Goal: Task Accomplishment & Management: Complete application form

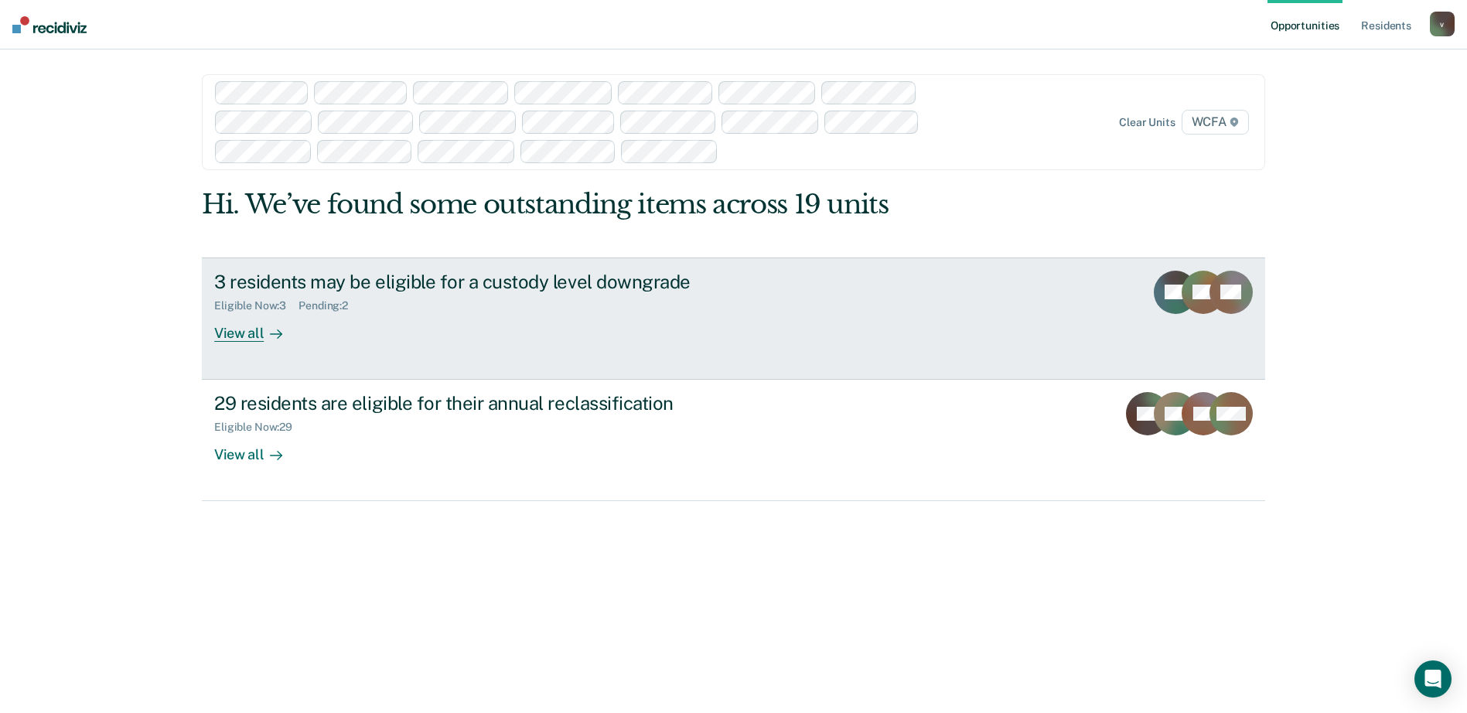
click at [298, 345] on link "3 residents may be eligible for a custody level downgrade Eligible Now : 3 Pend…" at bounding box center [733, 319] width 1063 height 122
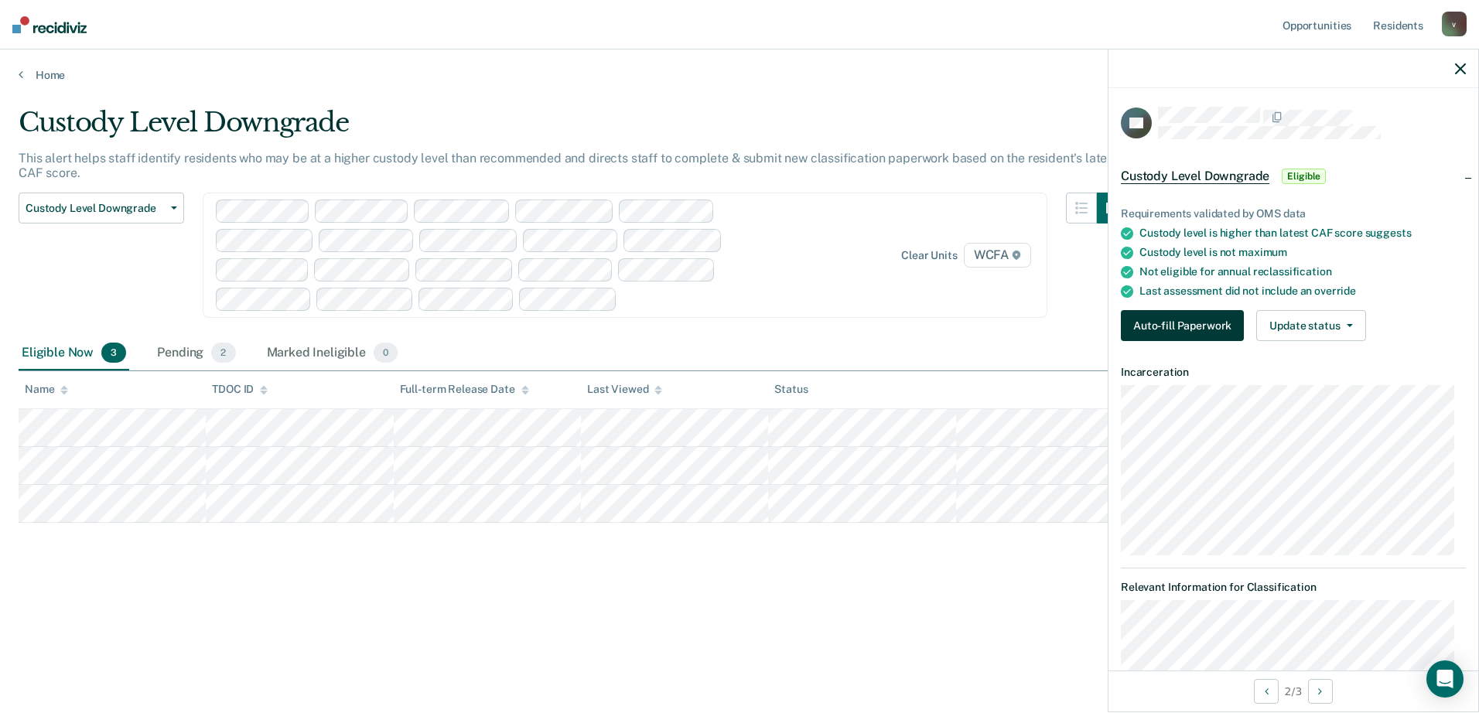
click at [1176, 336] on button "Auto-fill Paperwork" at bounding box center [1182, 325] width 123 height 31
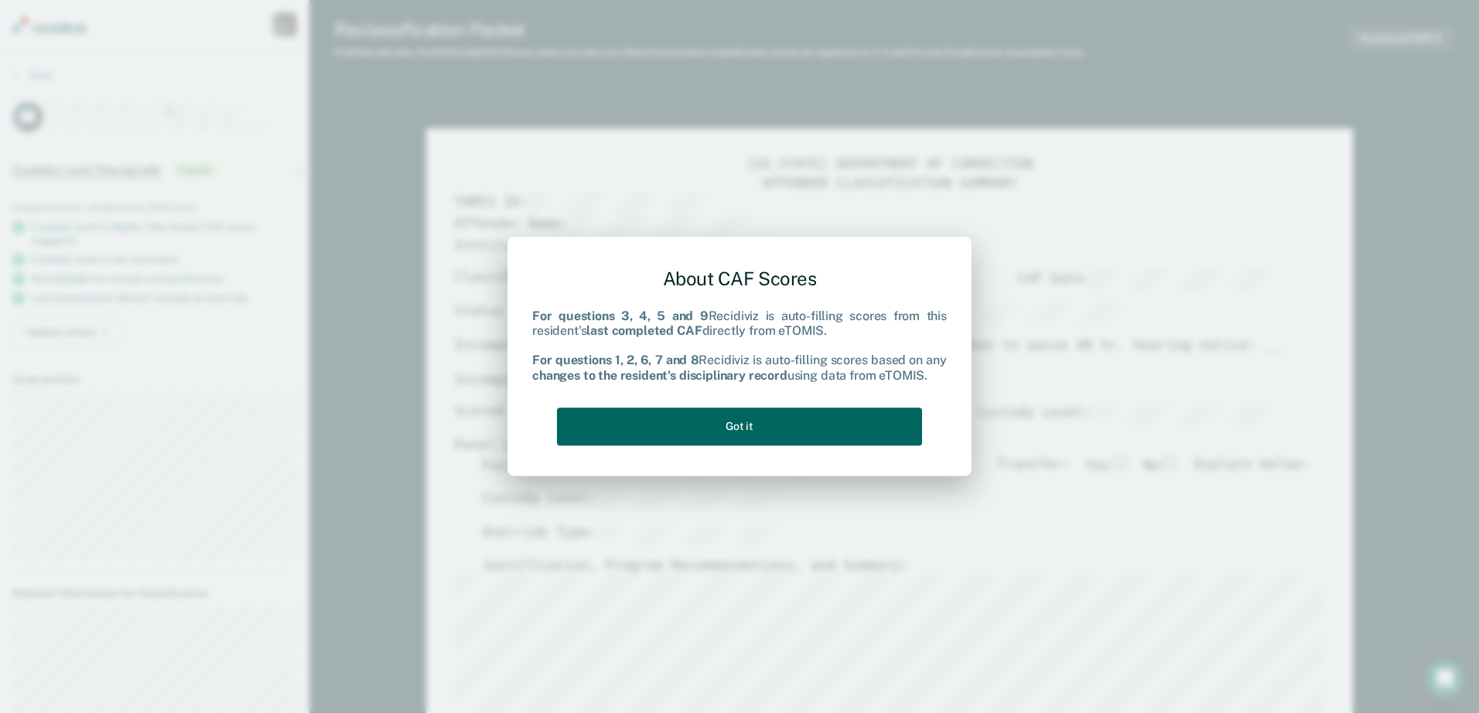
click at [739, 432] on button "Got it" at bounding box center [739, 427] width 365 height 38
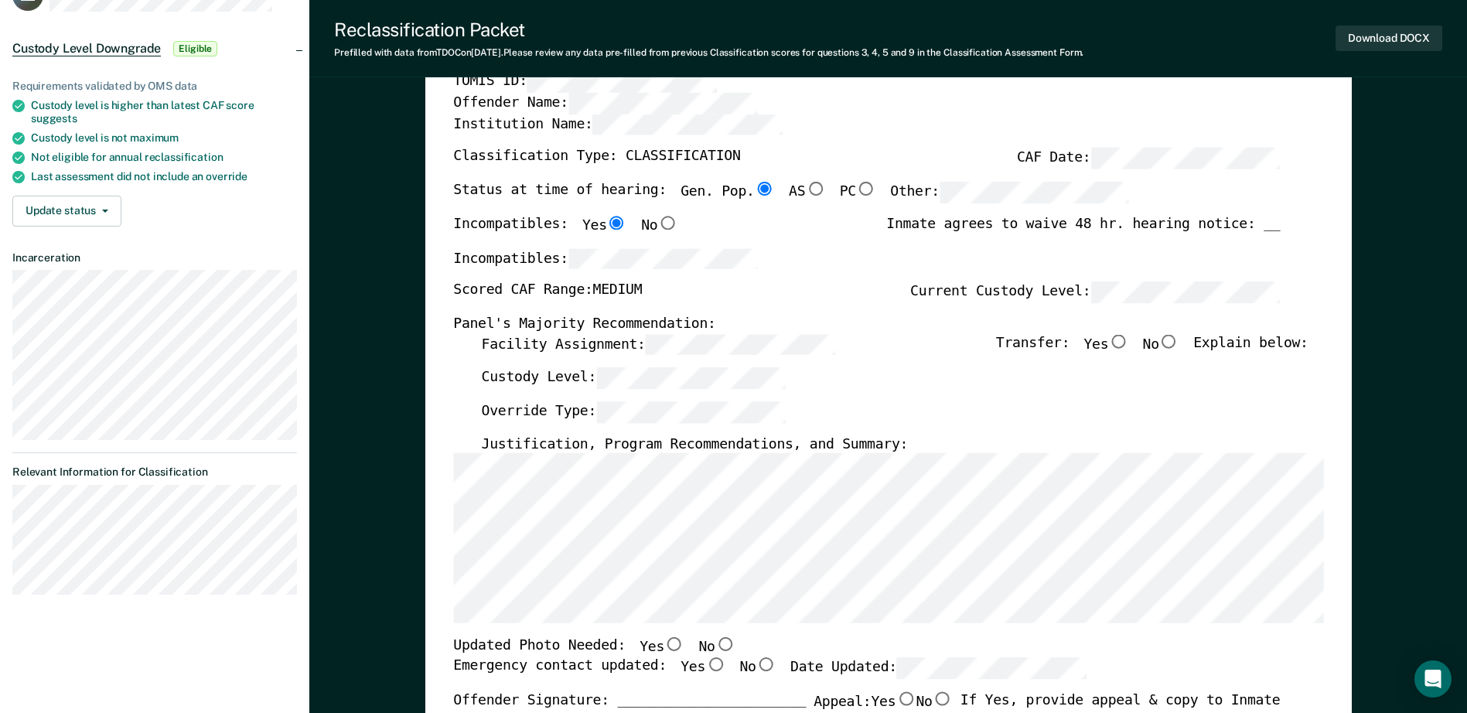
scroll to position [155, 0]
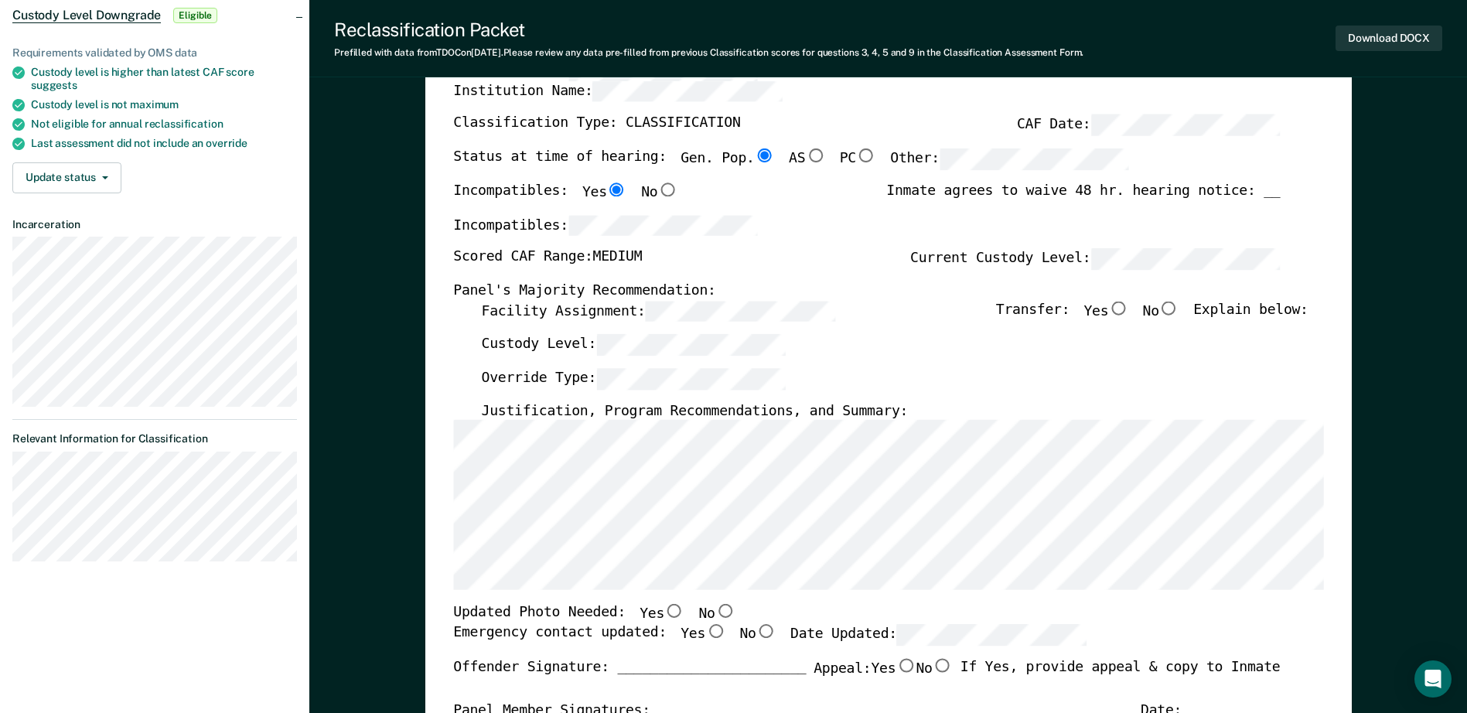
click at [1179, 307] on input "No" at bounding box center [1169, 308] width 20 height 14
type textarea "x"
radio input "true"
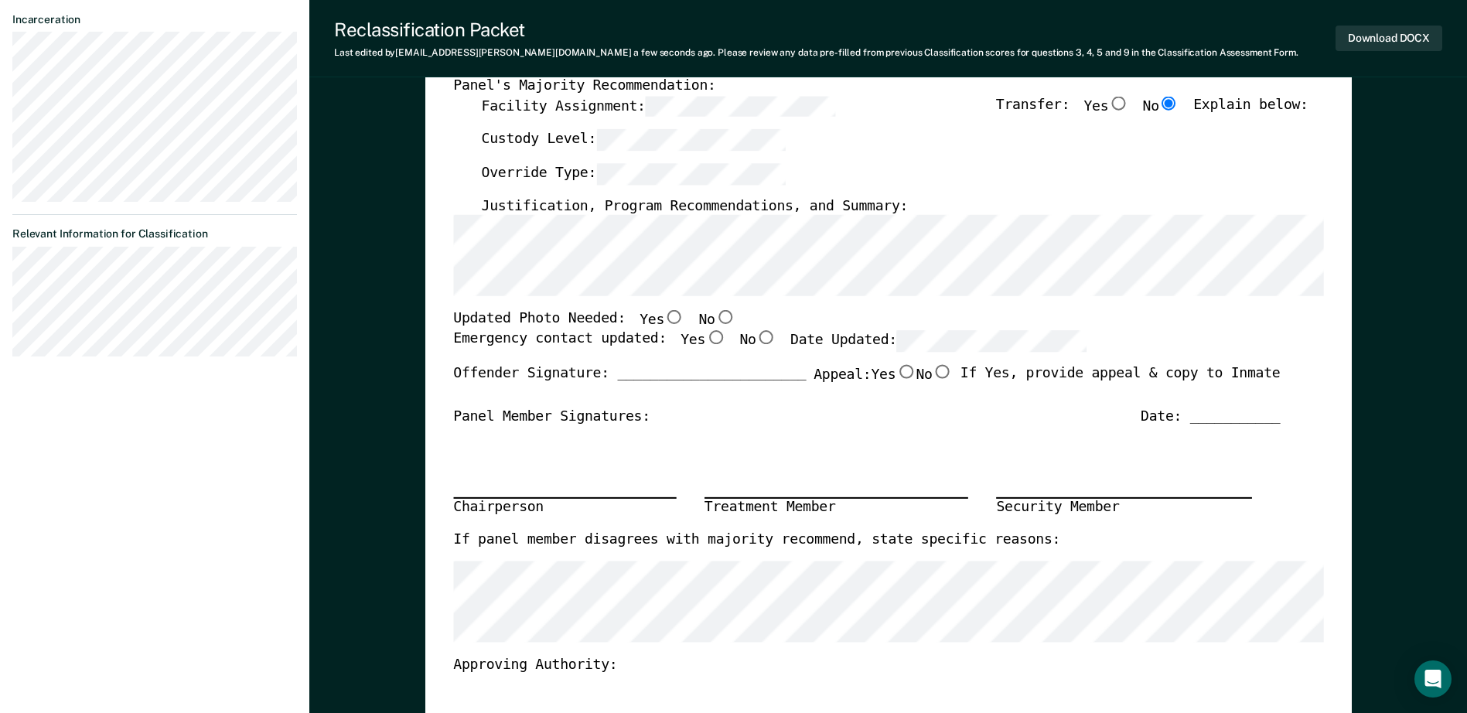
scroll to position [387, 0]
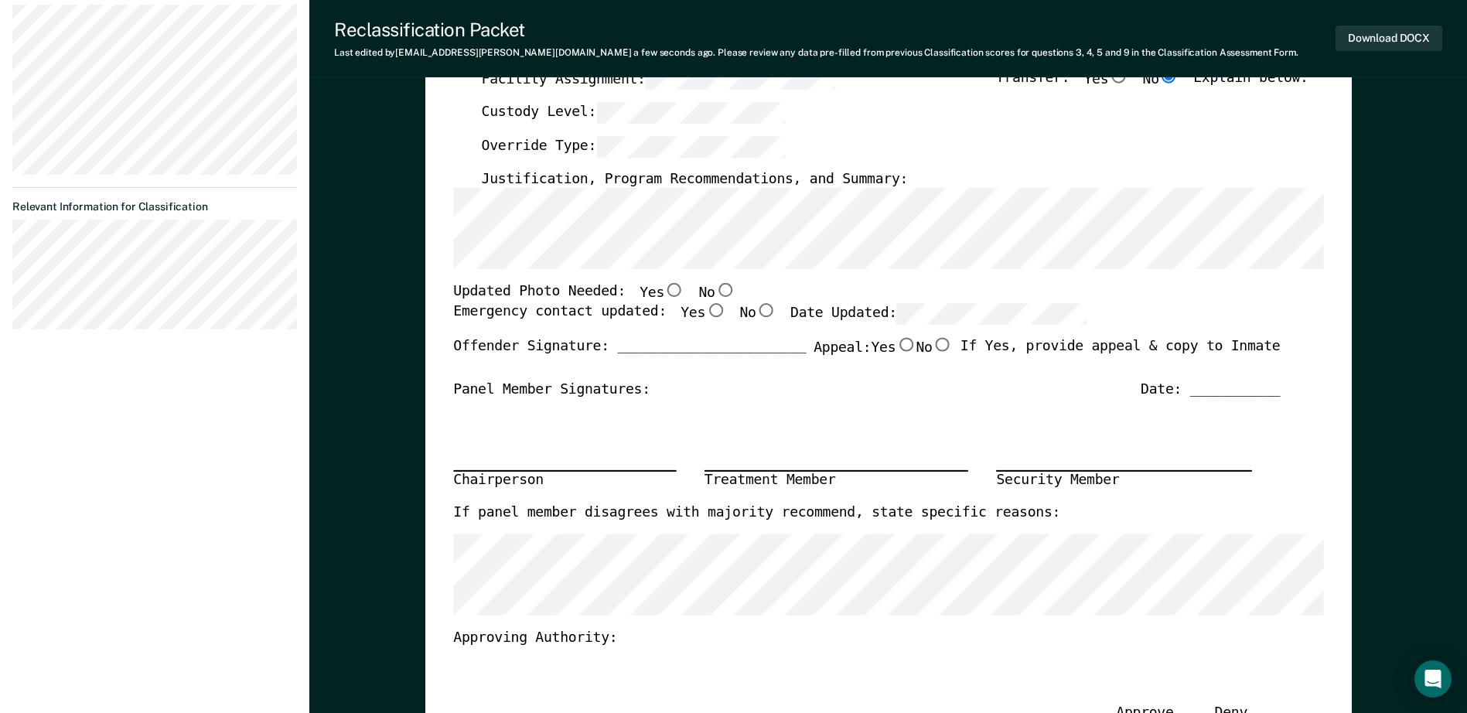
click at [664, 287] on input "Yes" at bounding box center [674, 291] width 20 height 14
type textarea "x"
radio input "true"
click at [715, 292] on input "No" at bounding box center [725, 291] width 20 height 14
type textarea "x"
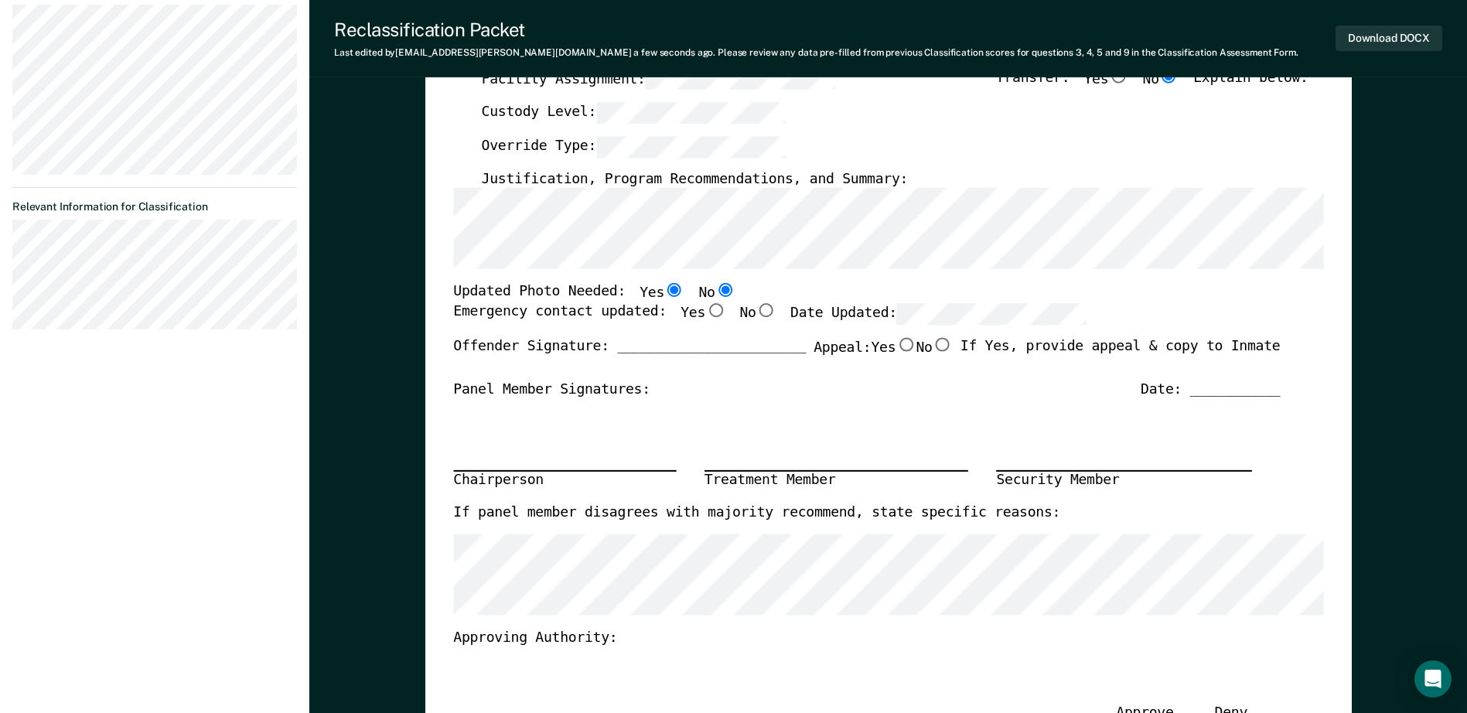
radio input "false"
radio input "true"
click at [705, 314] on input "Yes" at bounding box center [715, 310] width 20 height 14
type textarea "x"
radio input "true"
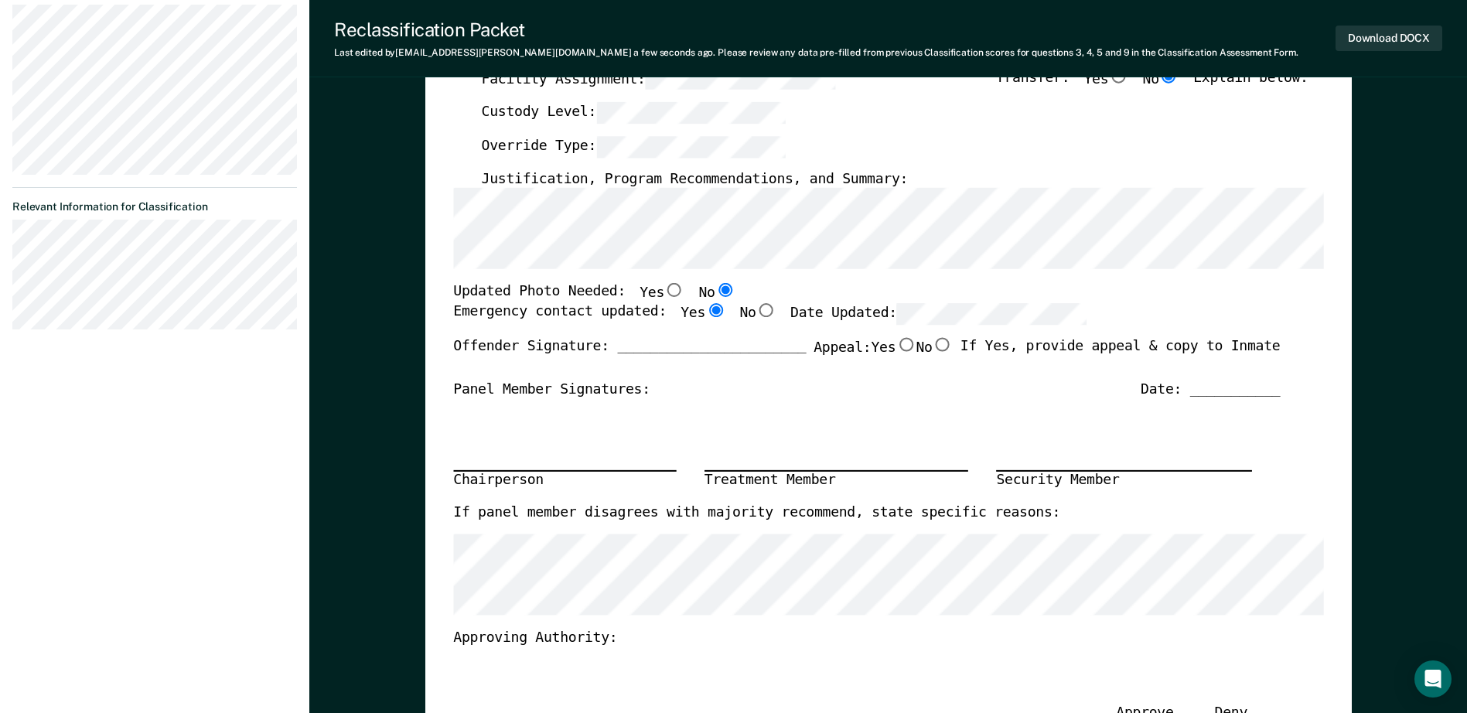
click at [664, 284] on input "Yes" at bounding box center [674, 291] width 20 height 14
type textarea "x"
radio input "true"
radio input "false"
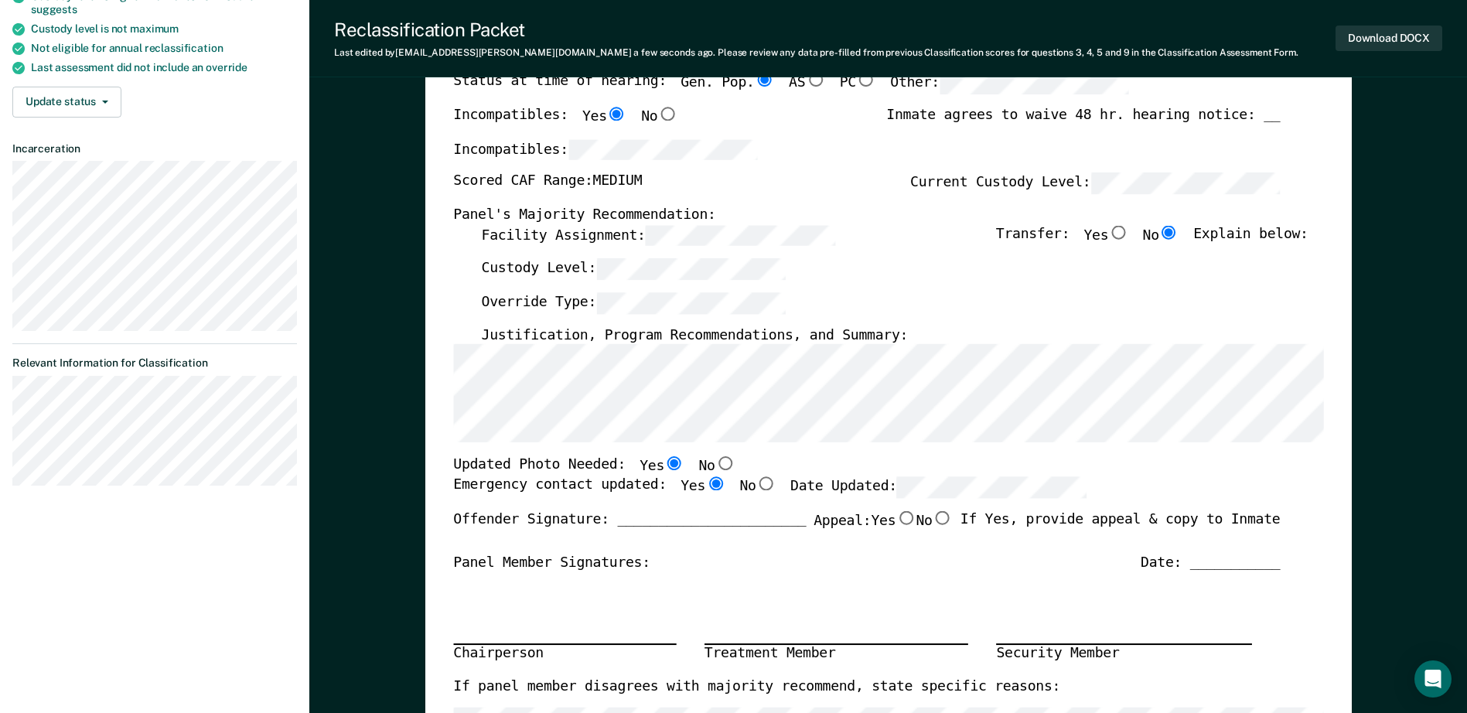
scroll to position [232, 0]
click at [9, 451] on section "Back DP Custody Level Downgrade Eligible Requirements validated by OMS data Cus…" at bounding box center [154, 166] width 309 height 698
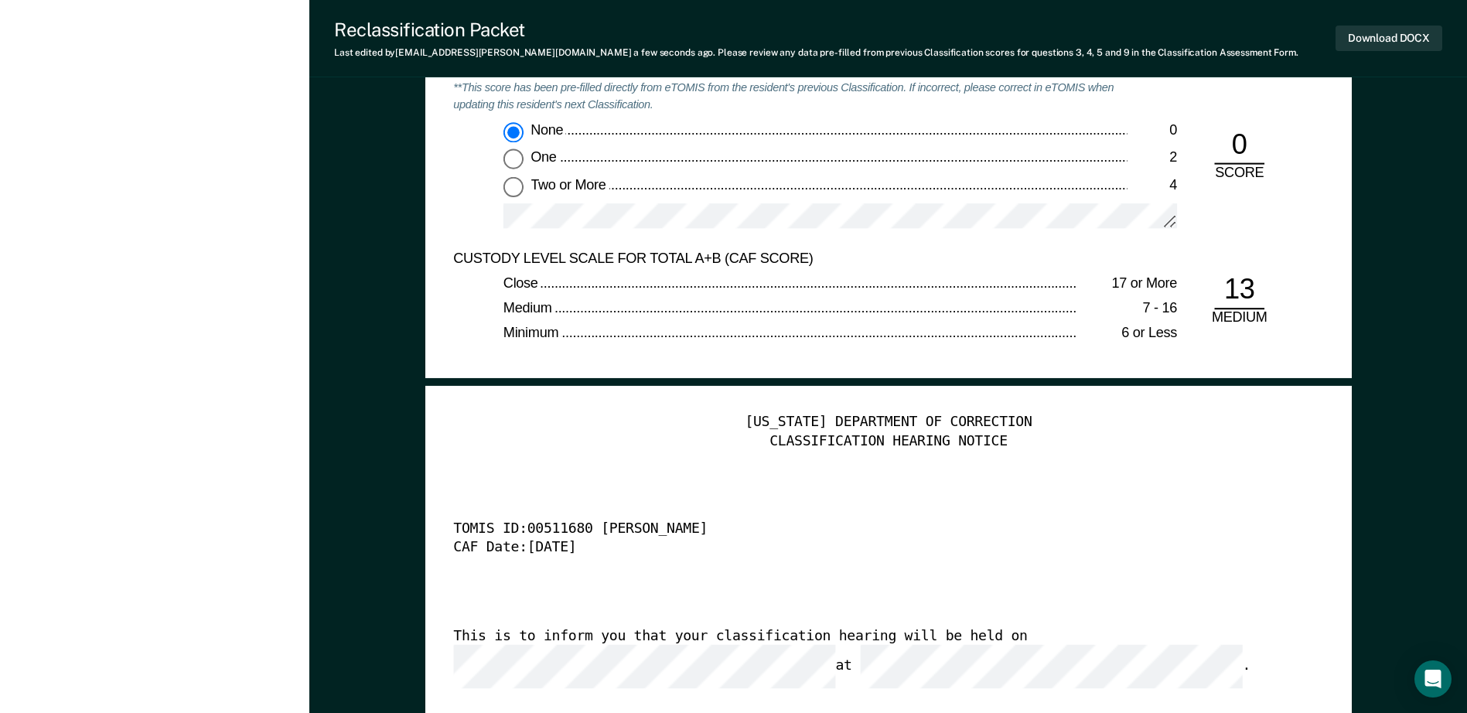
scroll to position [3867, 0]
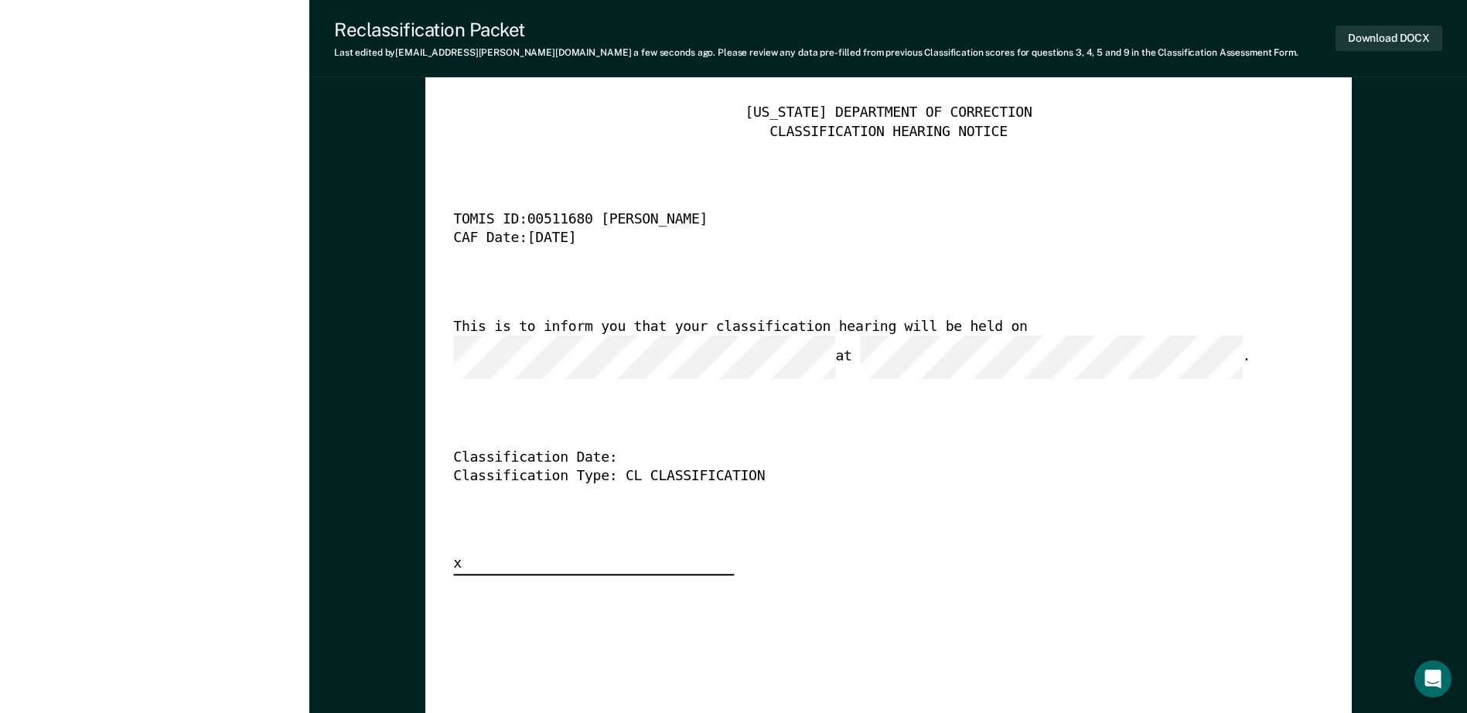
click at [889, 331] on div "This is to inform you that your classification hearing will be held on at ." at bounding box center [866, 348] width 827 height 61
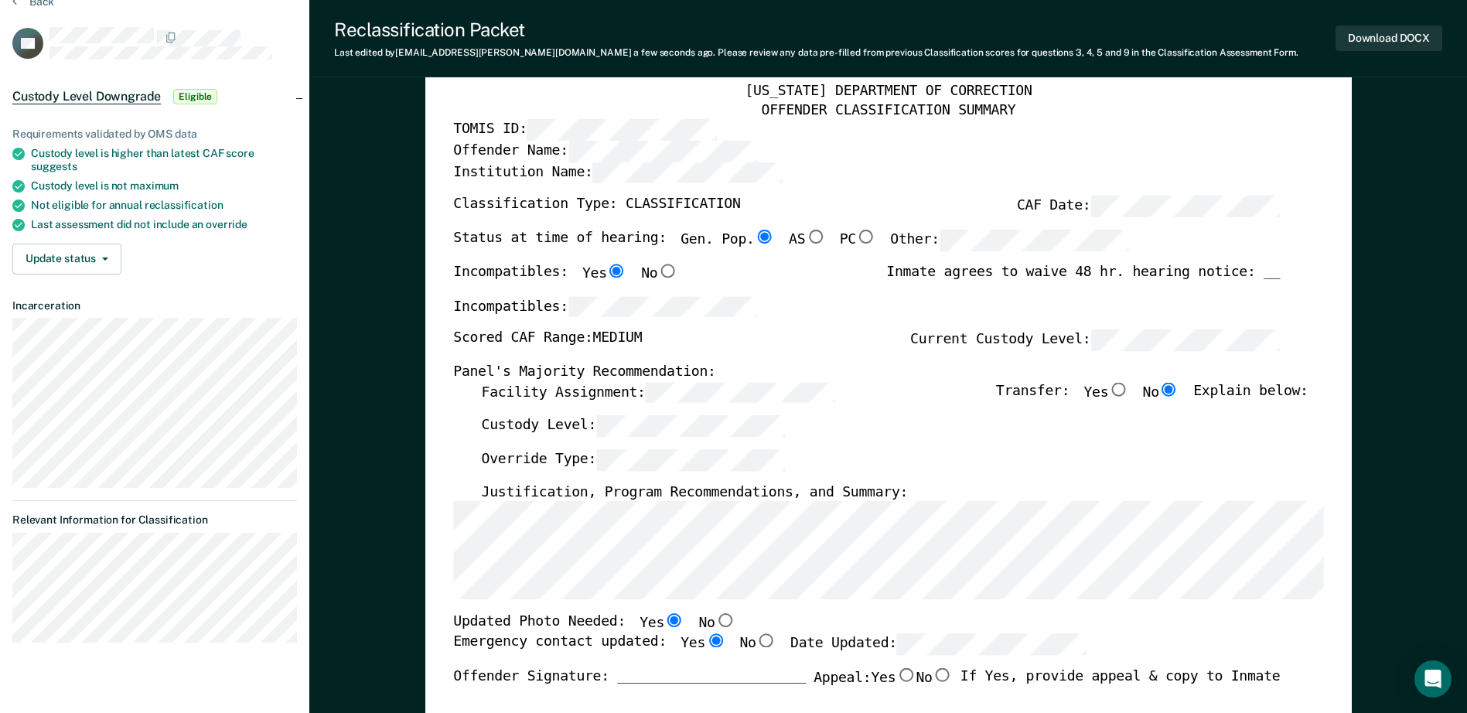
scroll to position [0, 0]
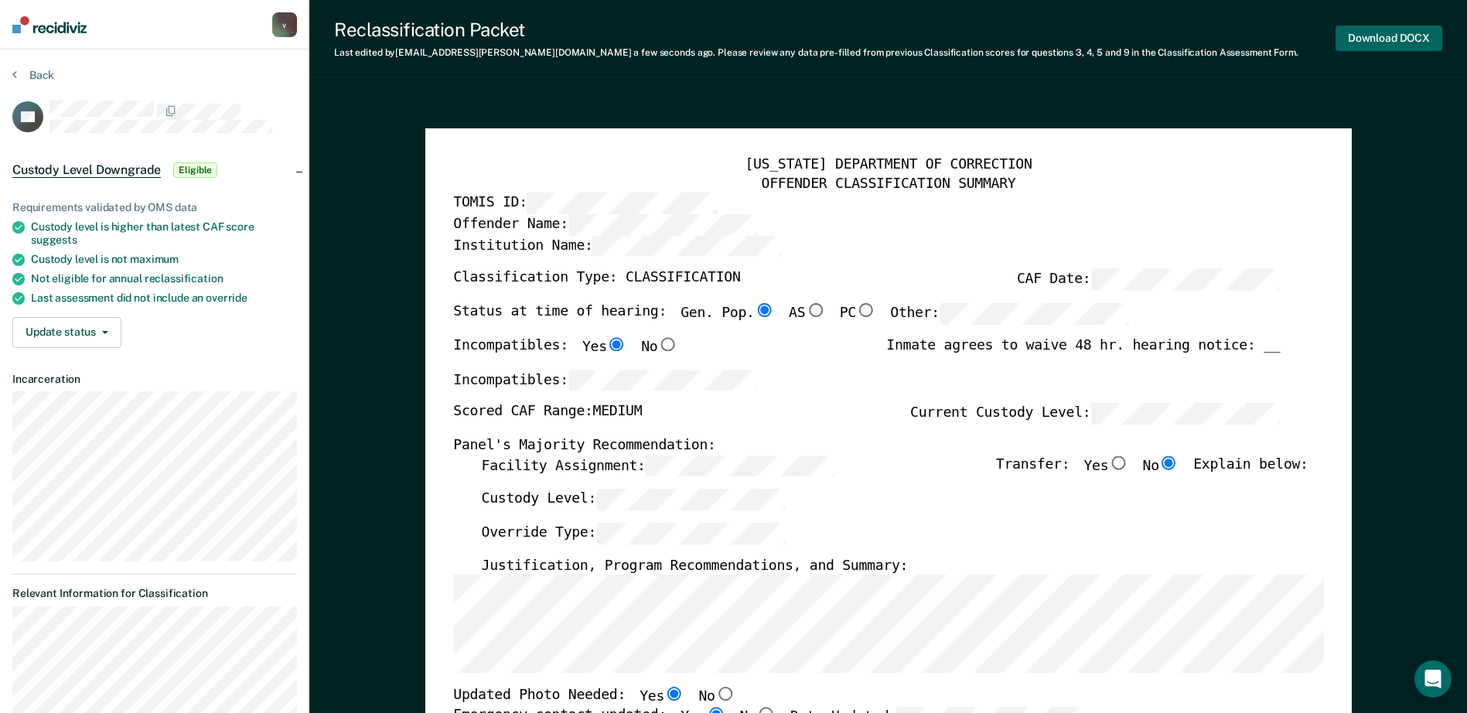
click at [1368, 43] on button "Download DOCX" at bounding box center [1389, 39] width 107 height 26
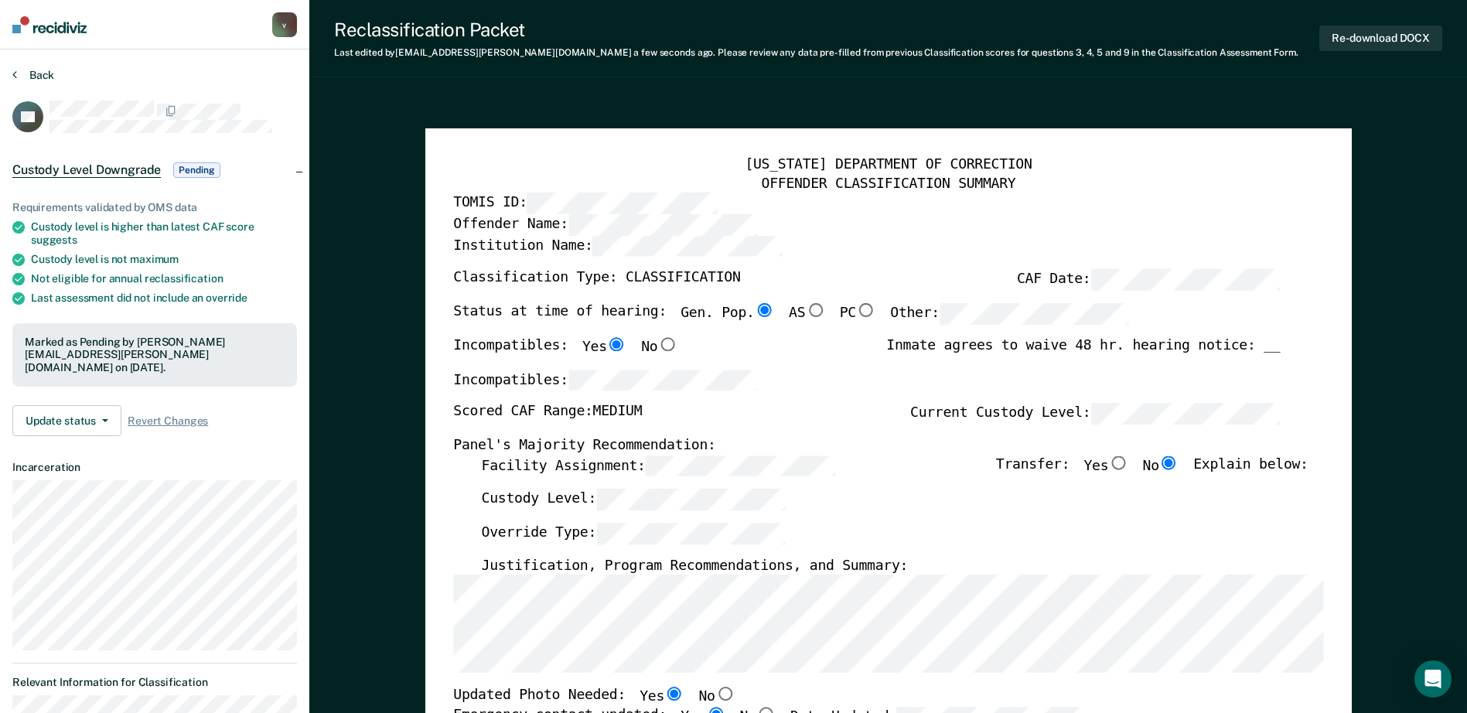
click at [29, 68] on button "Back" at bounding box center [33, 75] width 42 height 14
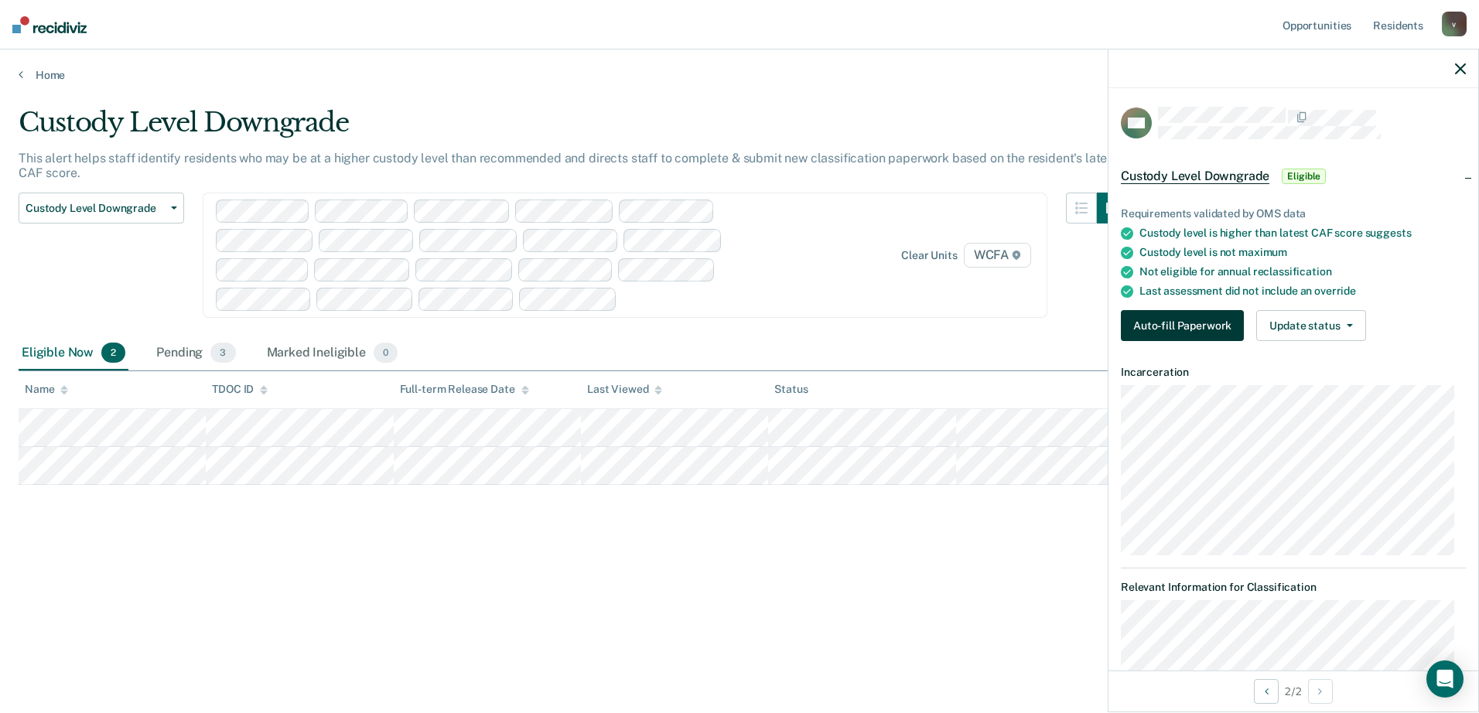
click at [1174, 329] on button "Auto-fill Paperwork" at bounding box center [1182, 325] width 123 height 31
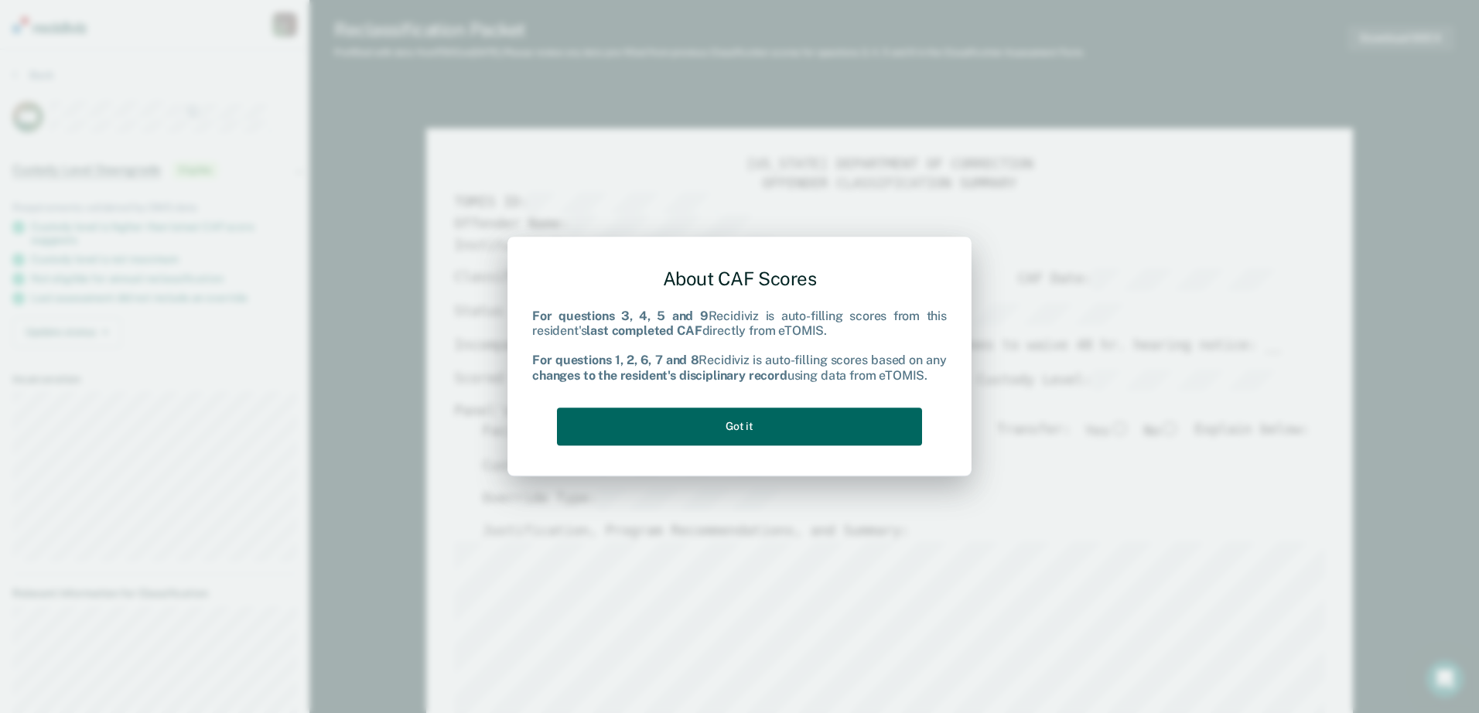
click at [738, 421] on button "Got it" at bounding box center [739, 427] width 365 height 38
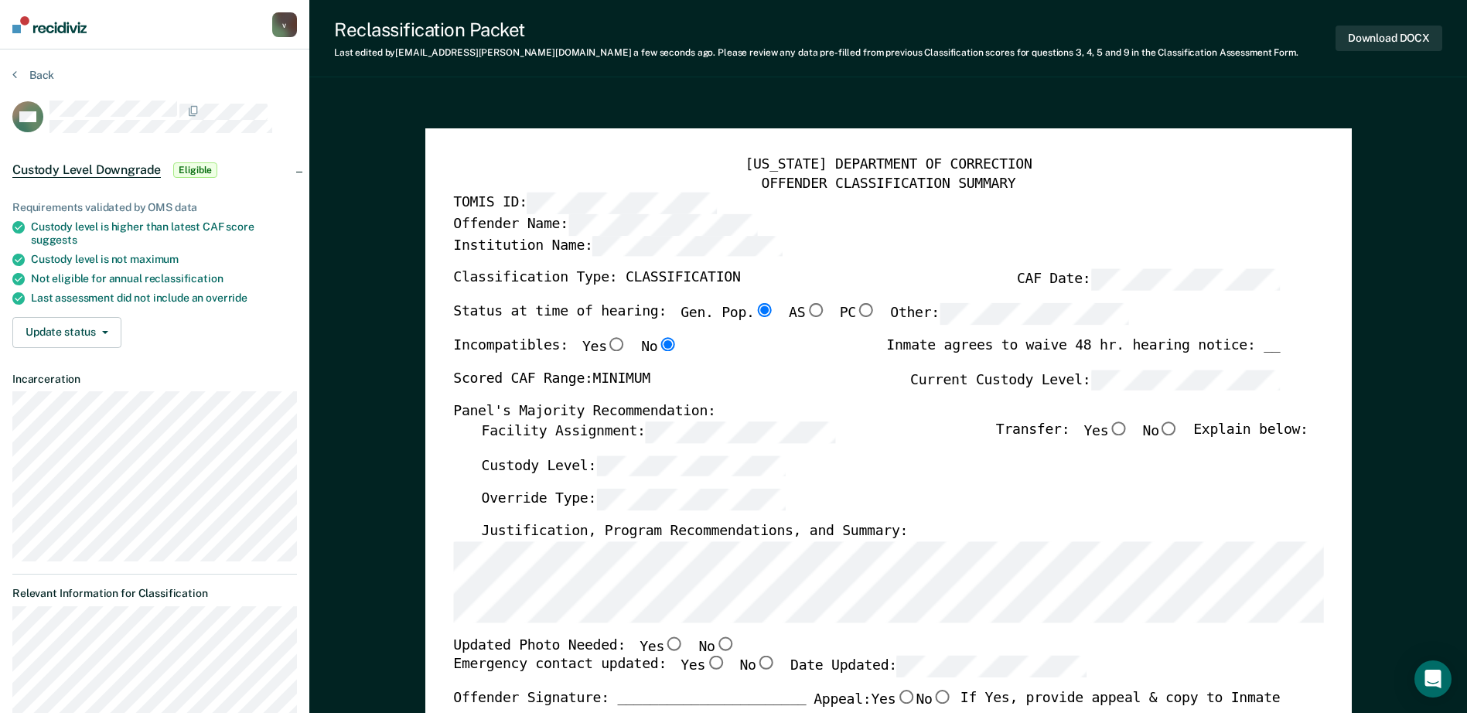
scroll to position [155, 0]
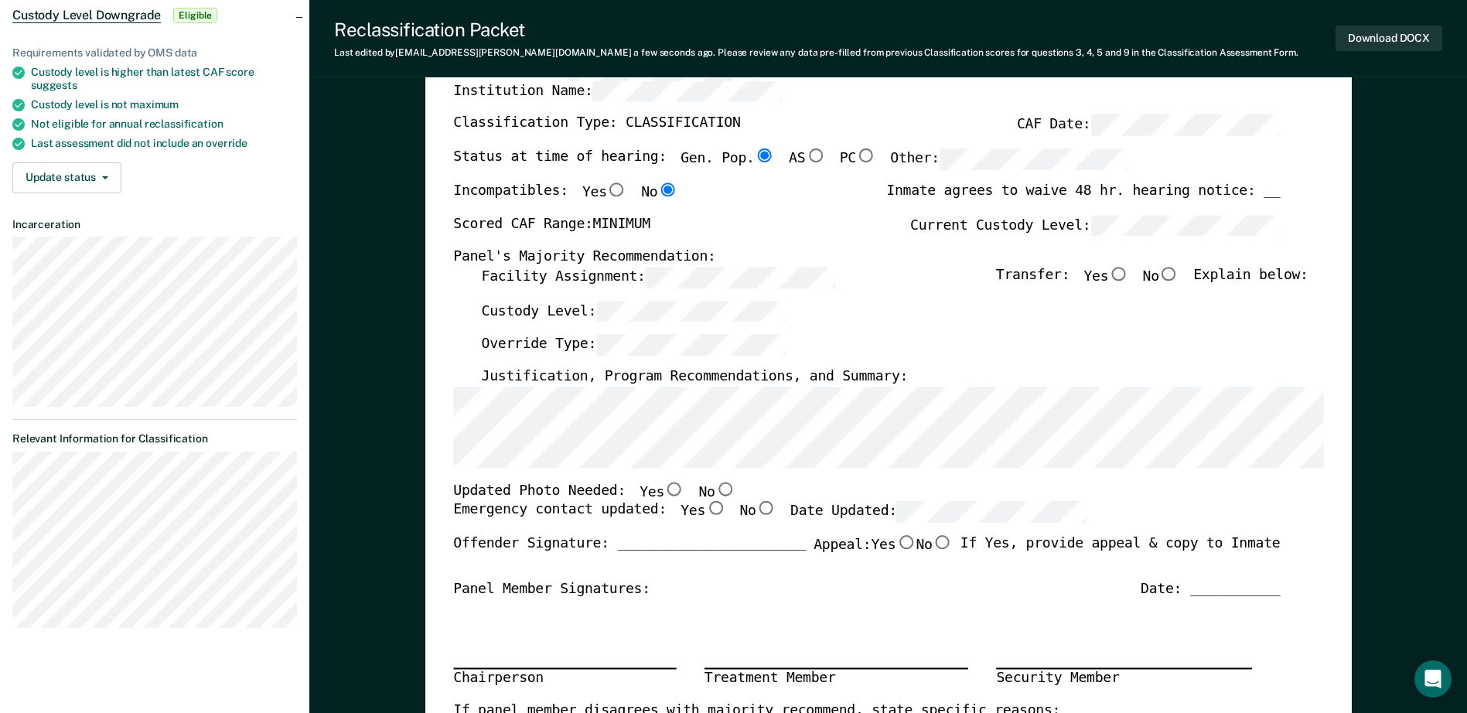
click at [664, 489] on input "Yes" at bounding box center [674, 489] width 20 height 14
type textarea "x"
radio input "true"
click at [705, 510] on input "Yes" at bounding box center [715, 509] width 20 height 14
type textarea "x"
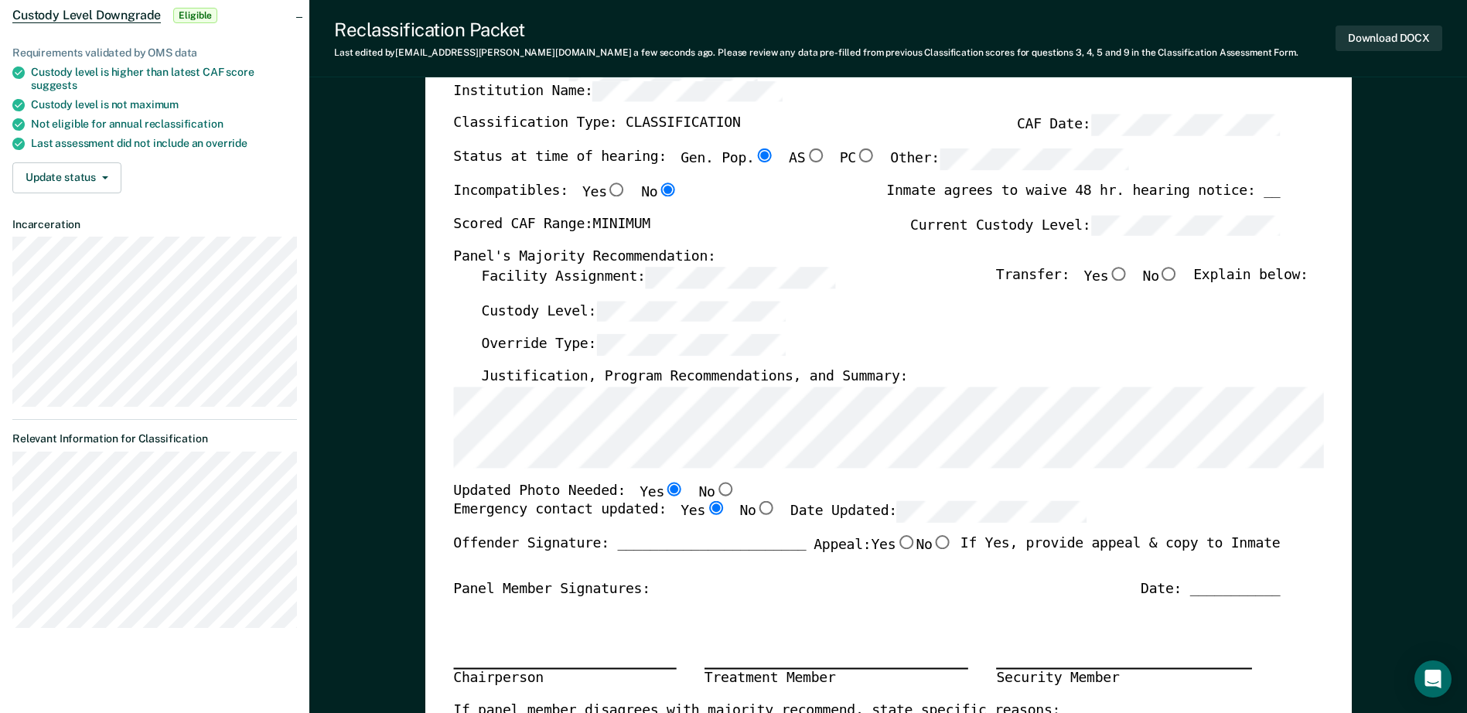
radio input "true"
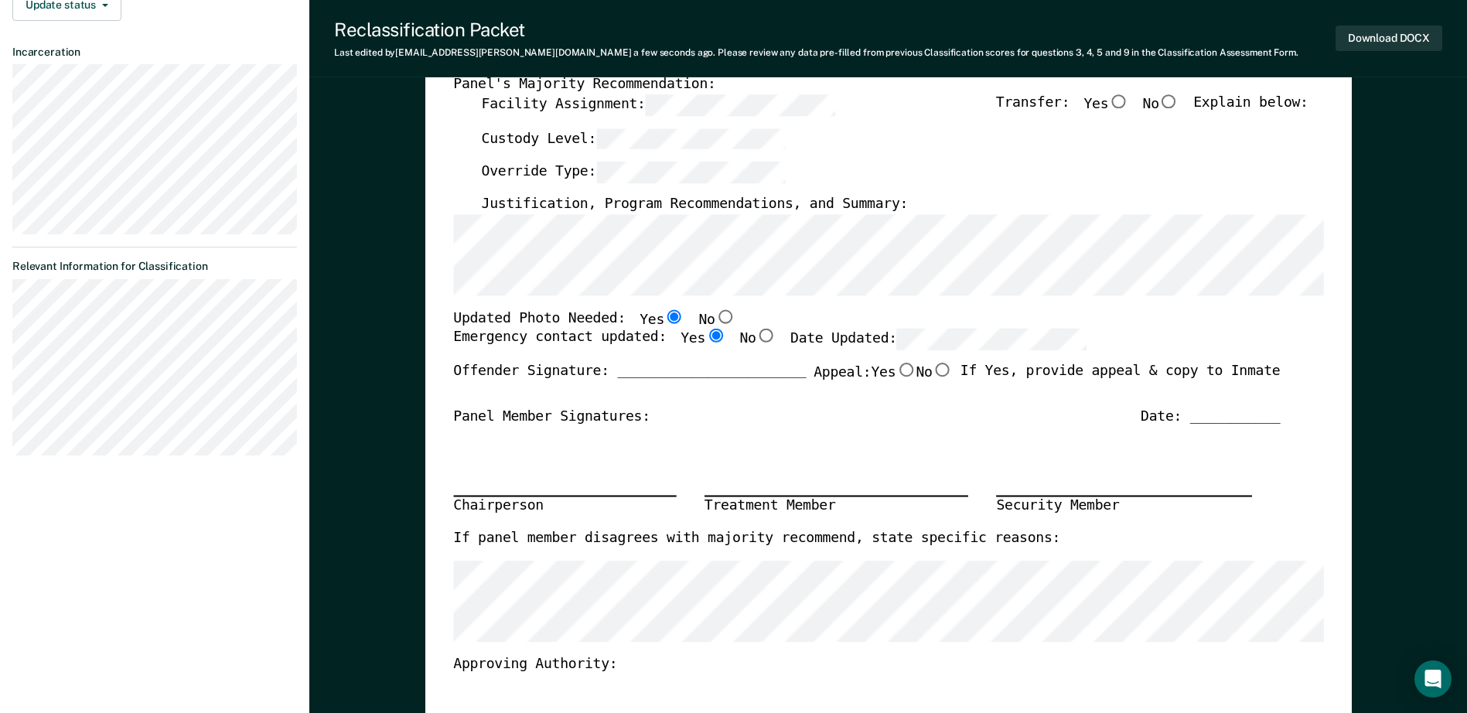
scroll to position [309, 0]
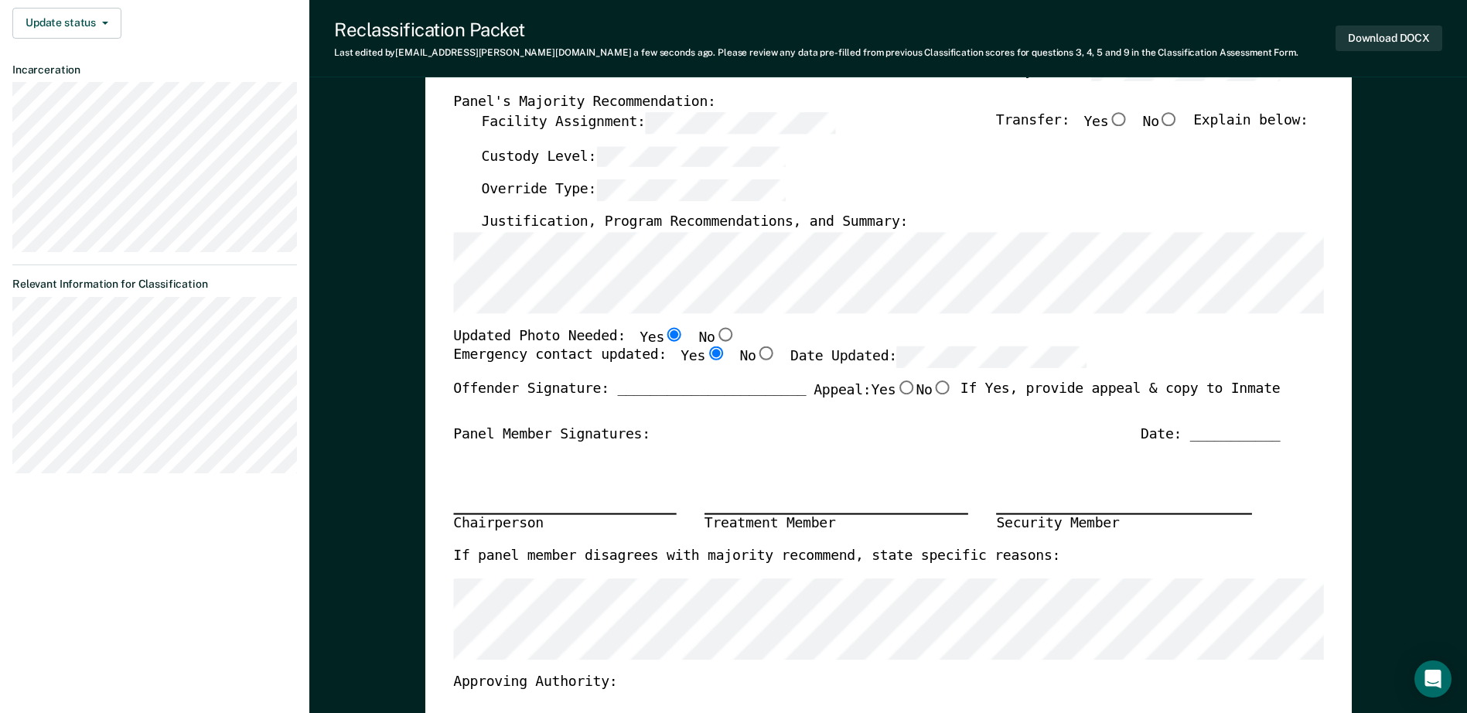
click at [137, 334] on section "Back KM Custody Level Downgrade Eligible Requirements validated by OMS data Cus…" at bounding box center [154, 122] width 309 height 764
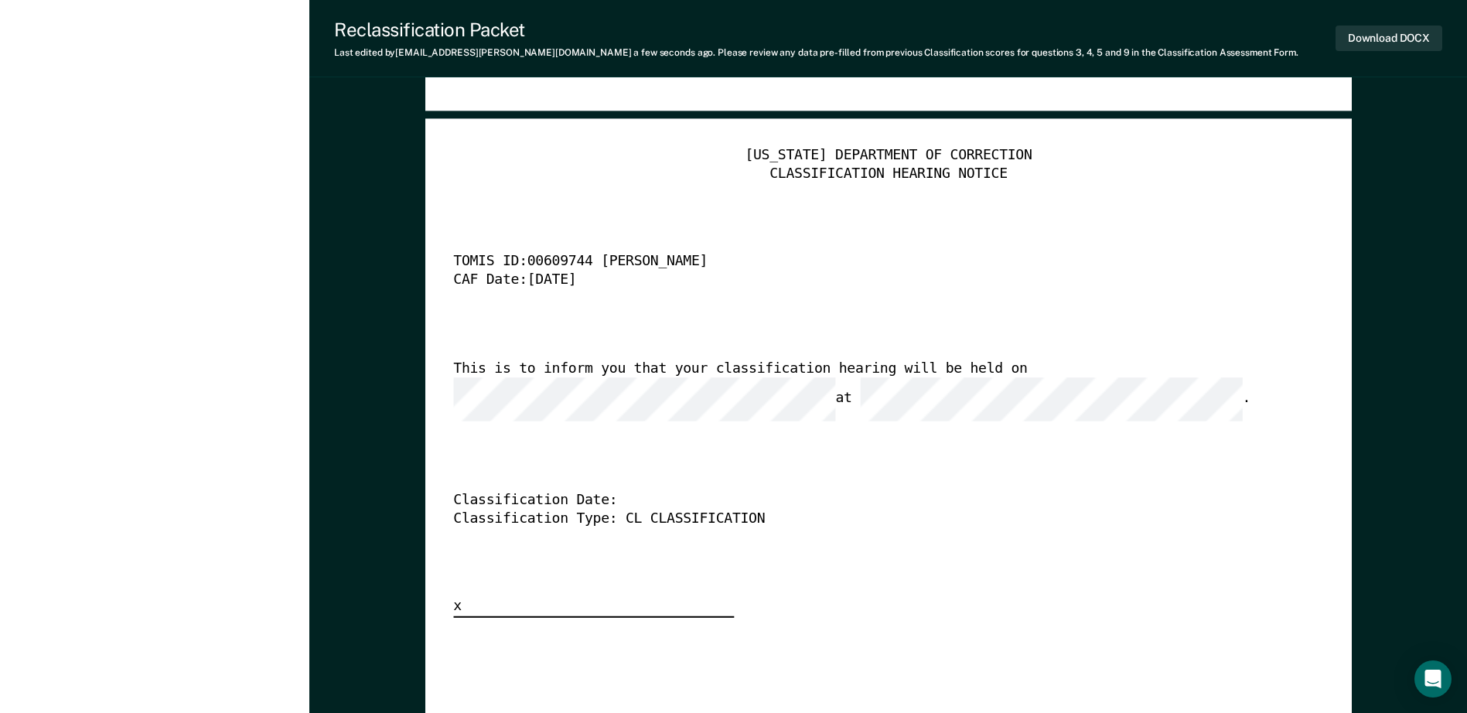
scroll to position [3790, 0]
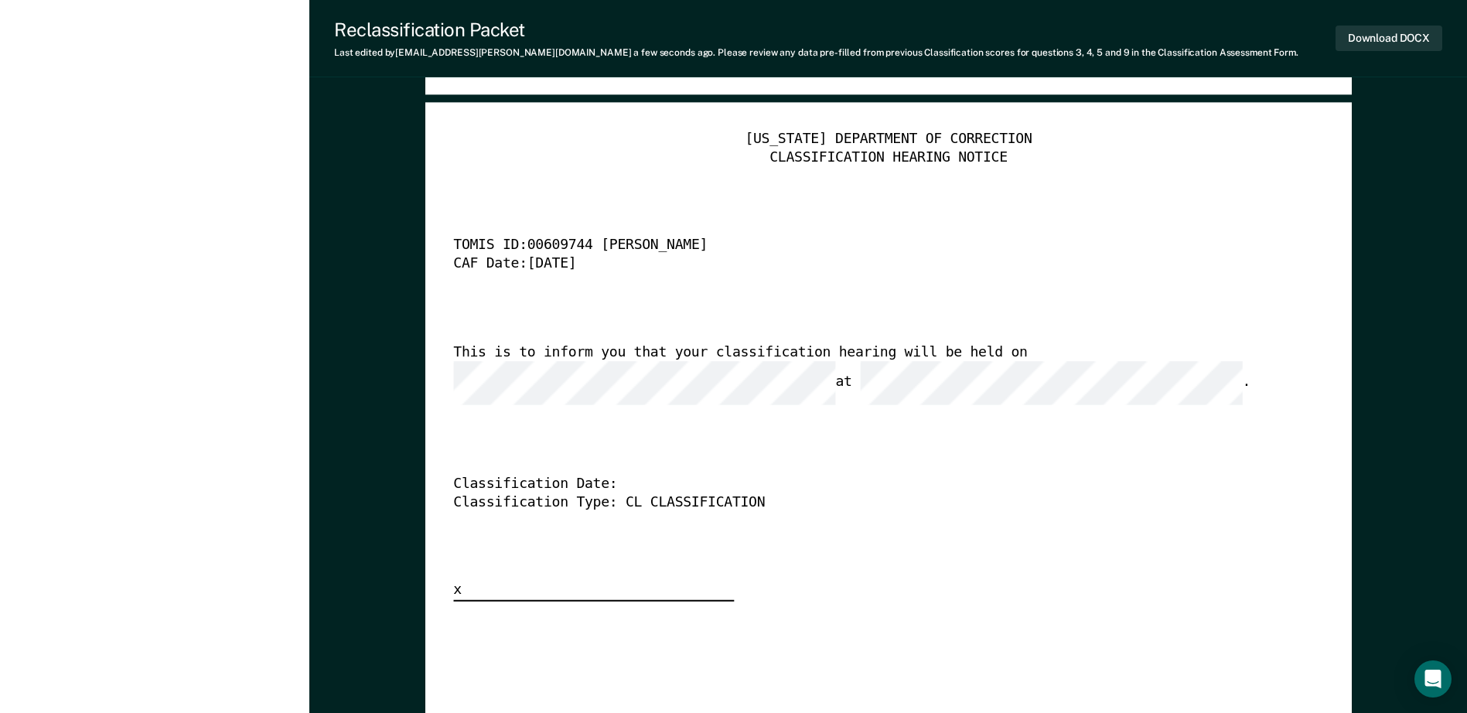
click at [1046, 368] on div "This is to inform you that your classification hearing will be held on at ." at bounding box center [866, 374] width 827 height 61
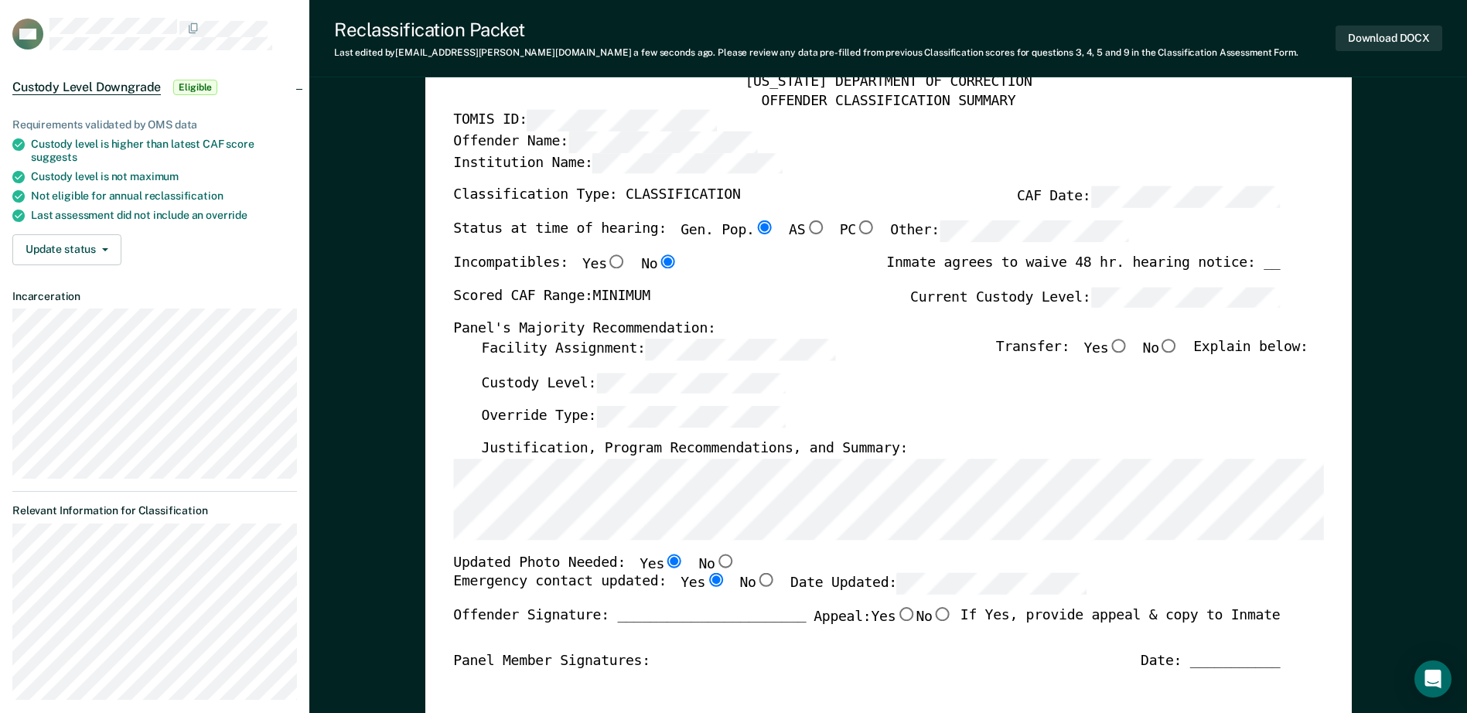
scroll to position [77, 0]
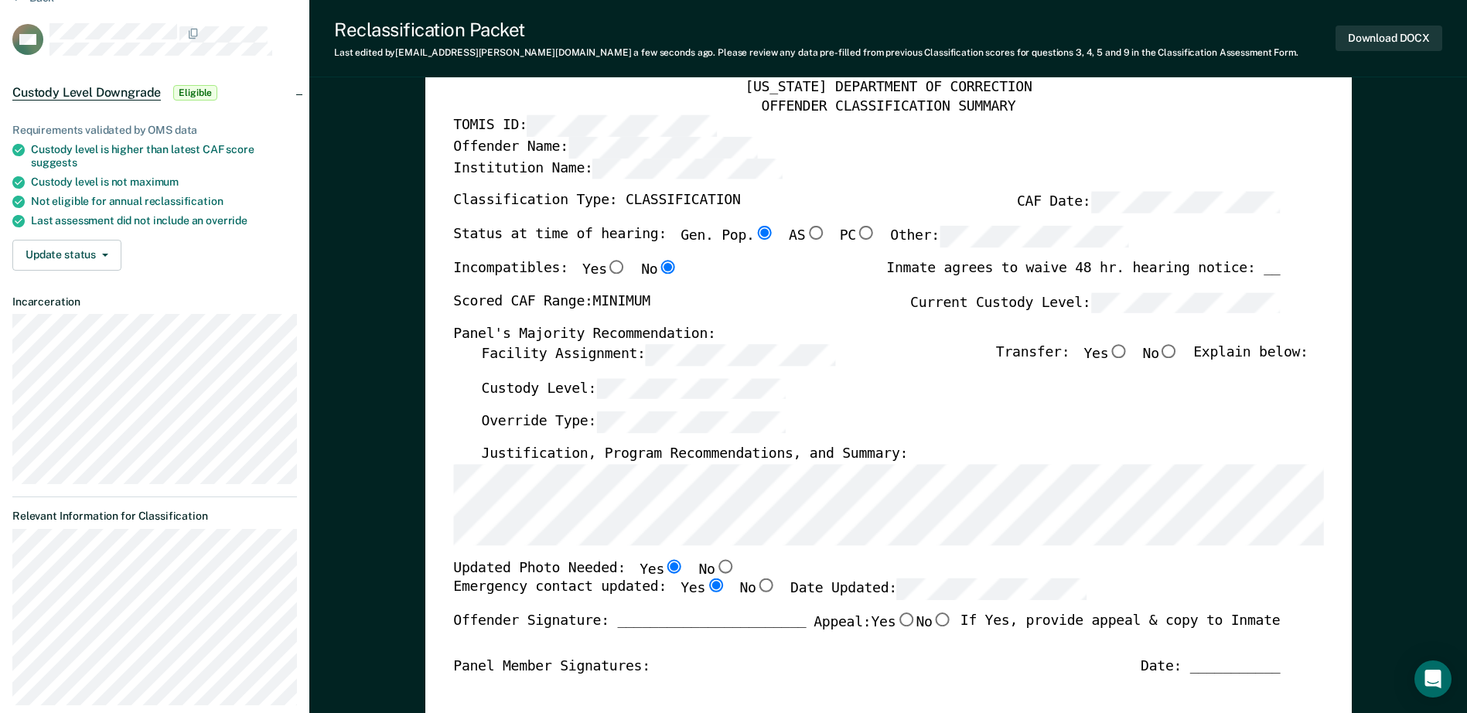
click at [1179, 353] on input "No" at bounding box center [1169, 351] width 20 height 14
type textarea "x"
radio input "true"
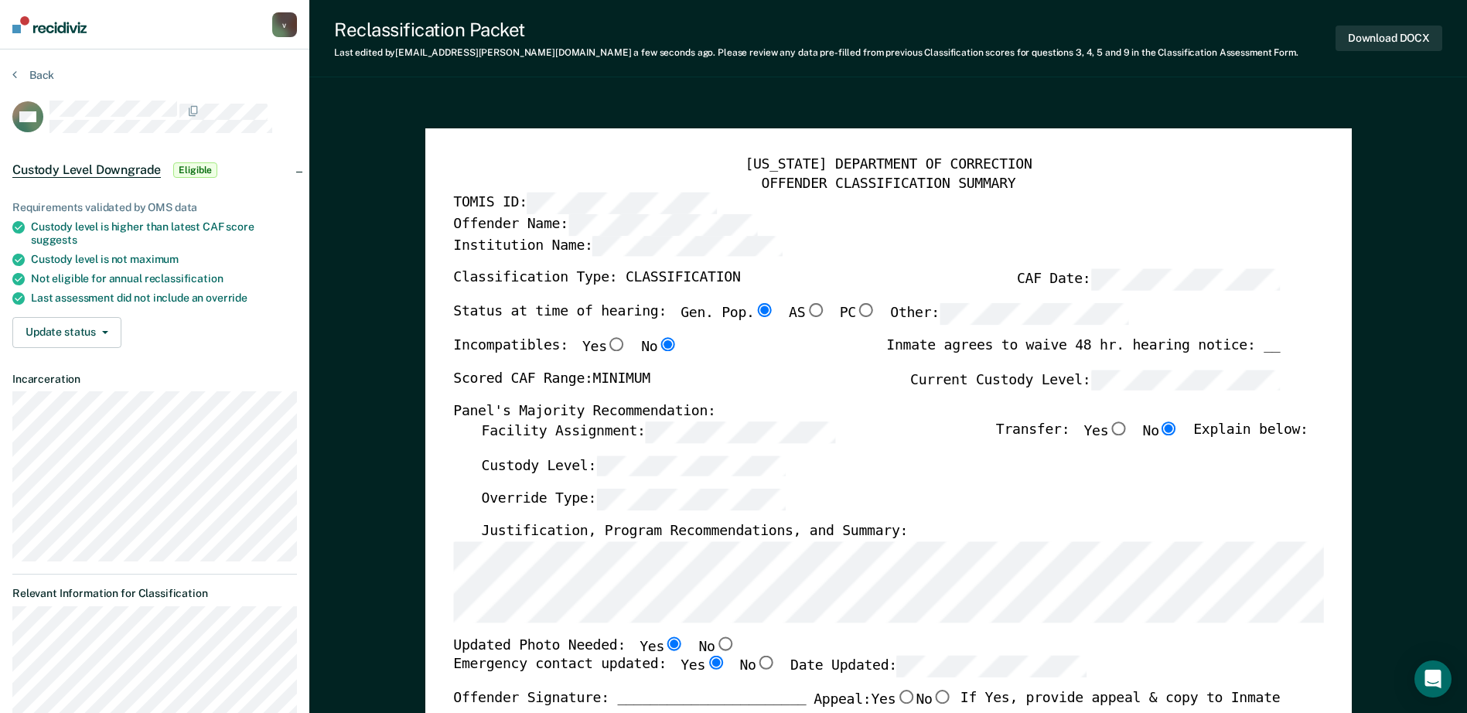
click at [1374, 55] on div "Download DOCX" at bounding box center [1389, 38] width 107 height 39
click at [1377, 46] on button "Download DOCX" at bounding box center [1389, 39] width 107 height 26
type textarea "x"
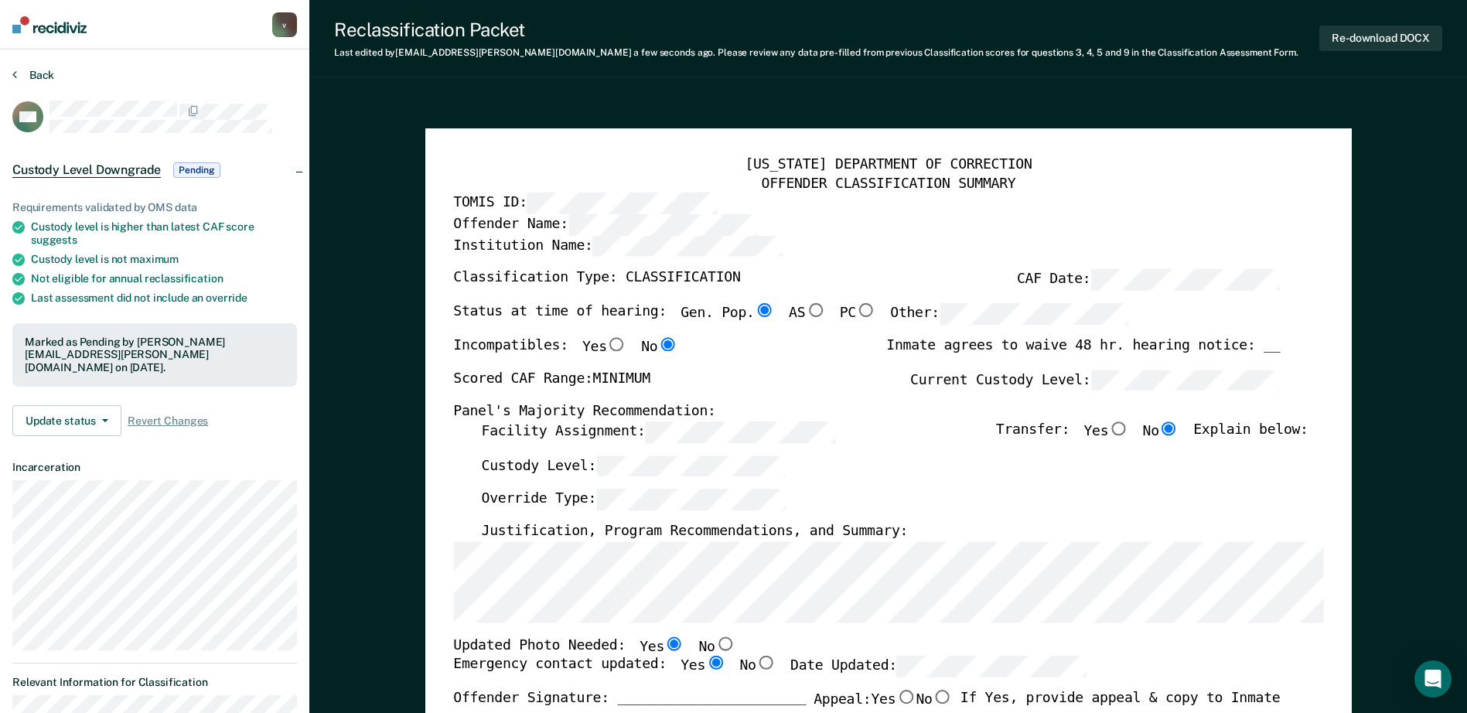
click at [27, 75] on button "Back" at bounding box center [33, 75] width 42 height 14
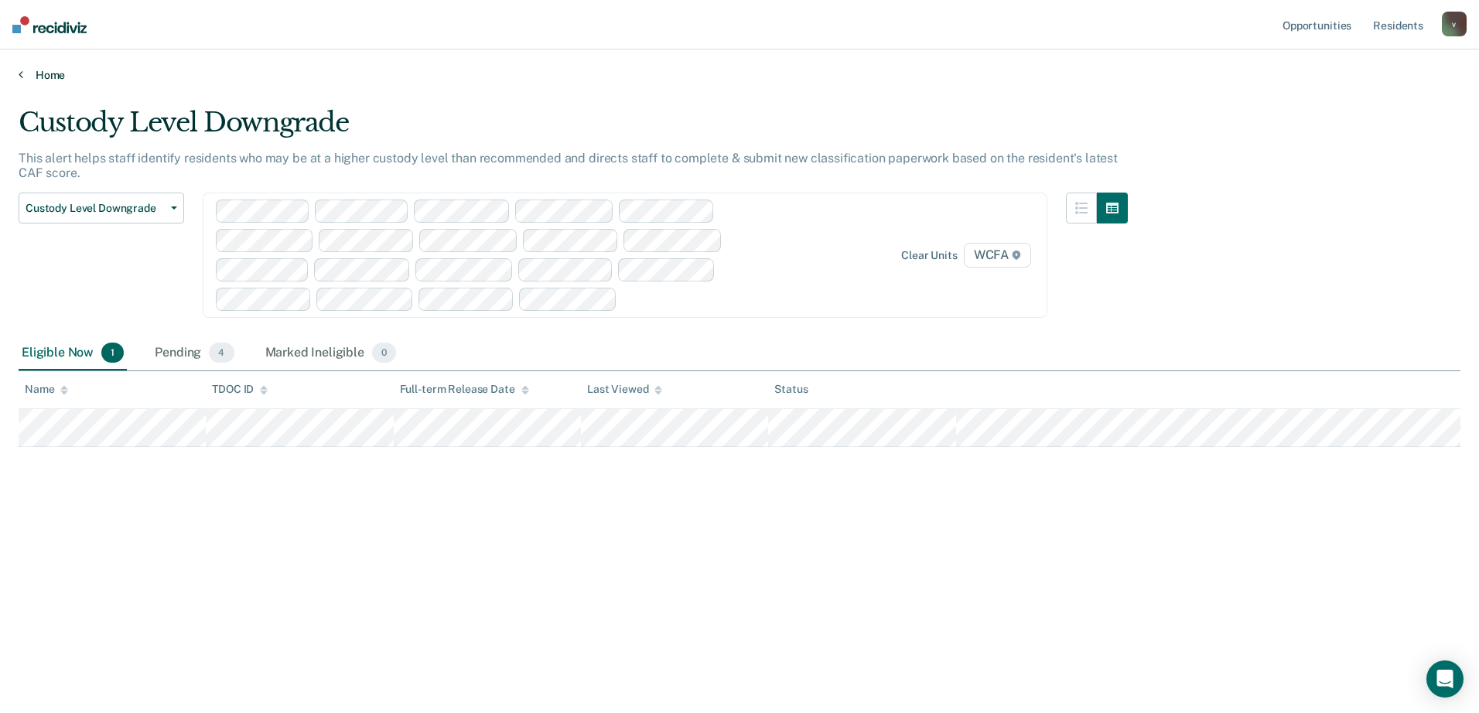
click at [36, 77] on link "Home" at bounding box center [740, 75] width 1442 height 14
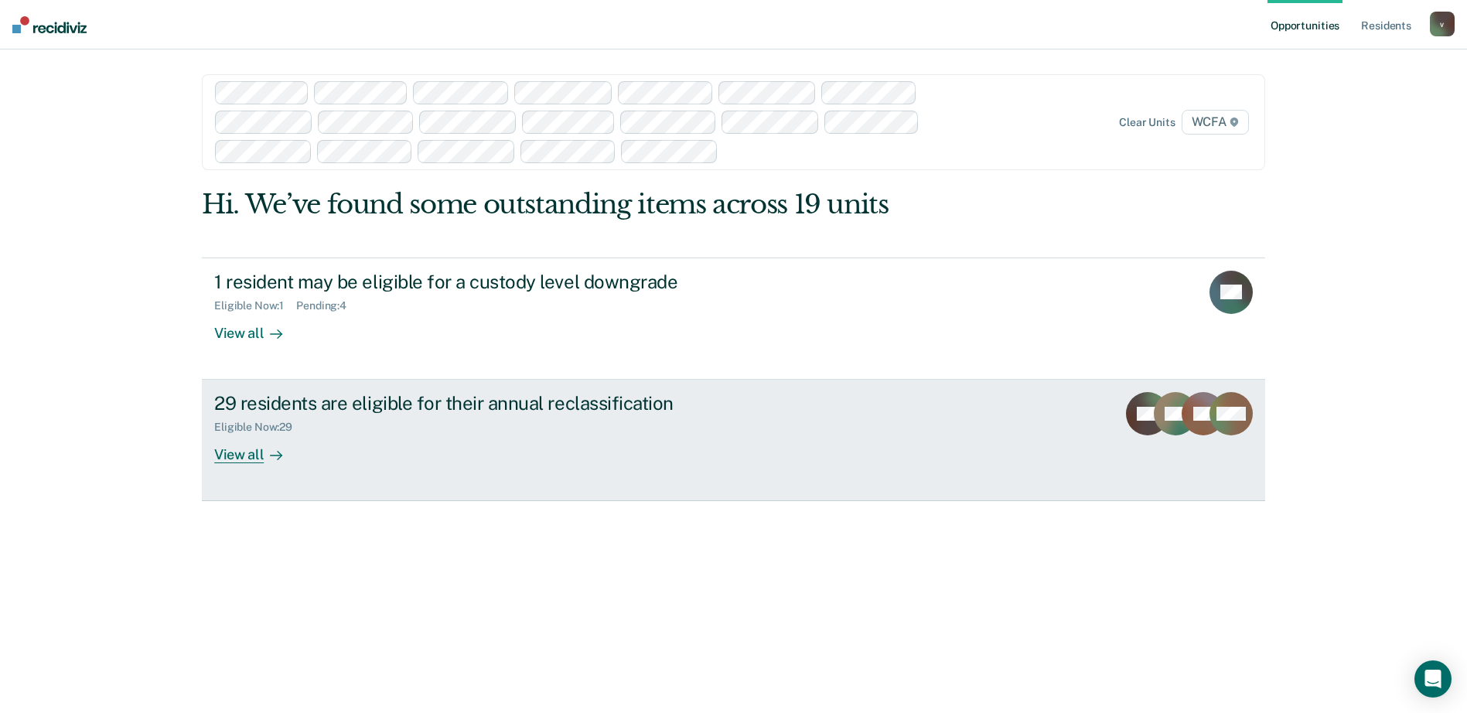
click at [490, 486] on link "29 residents are eligible for their annual reclassification Eligible Now : 29 V…" at bounding box center [733, 440] width 1063 height 121
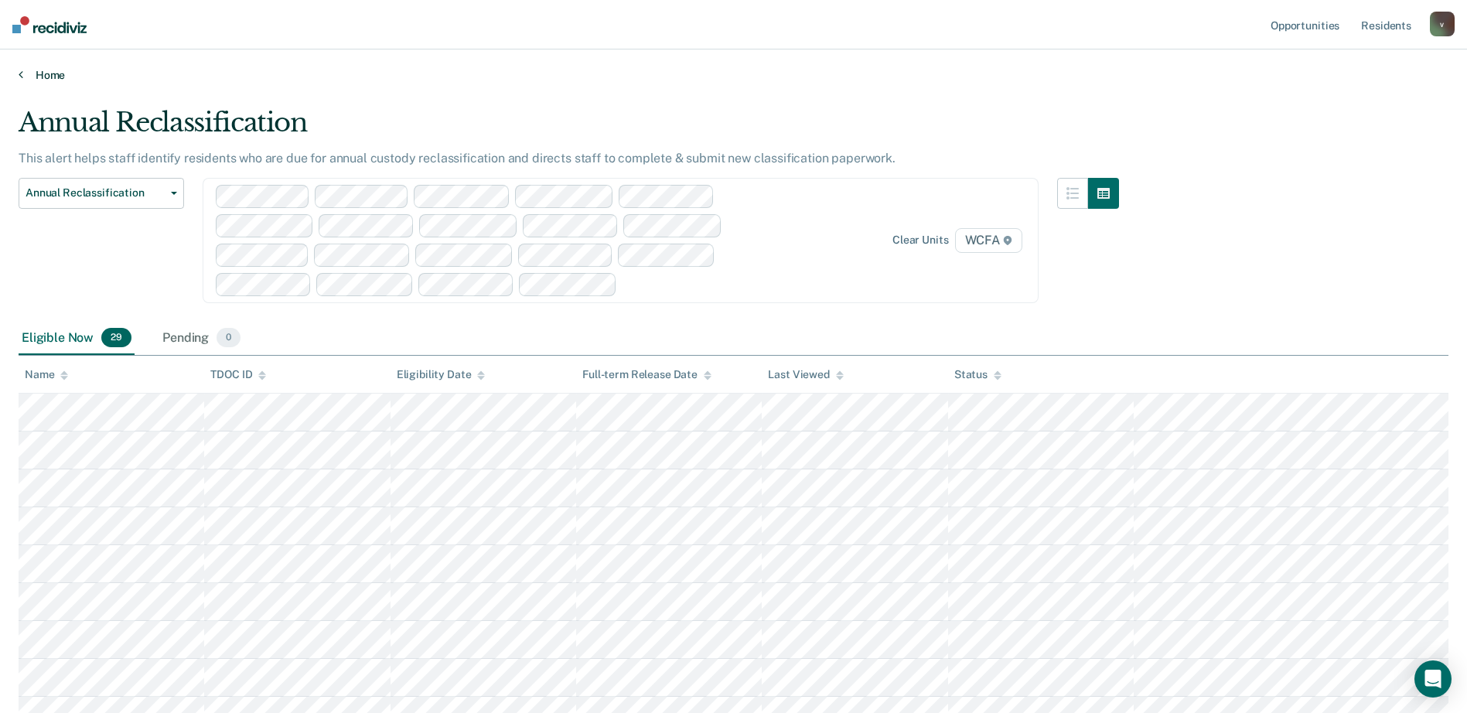
click at [46, 69] on link "Home" at bounding box center [734, 75] width 1430 height 14
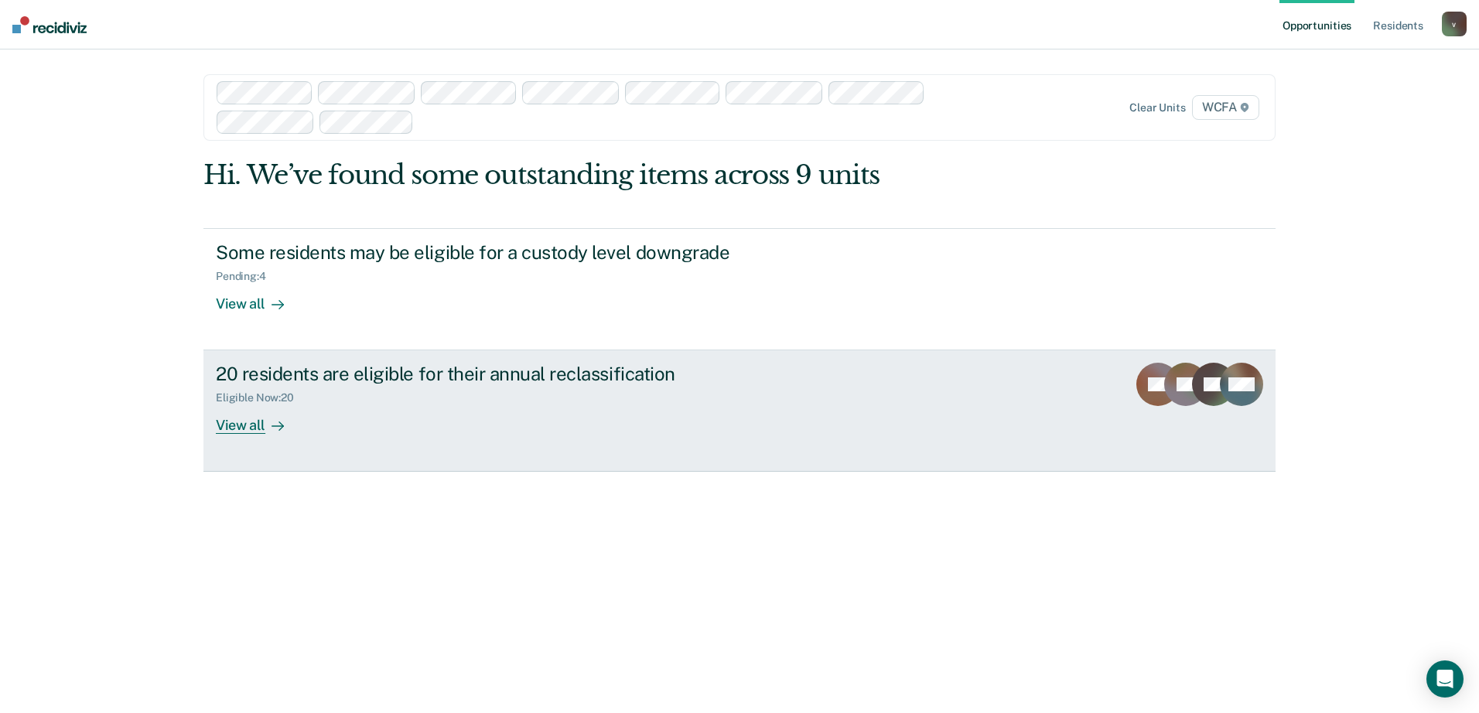
click at [267, 439] on link "20 residents are eligible for their annual reclassification Eligible Now : 20 V…" at bounding box center [739, 410] width 1072 height 121
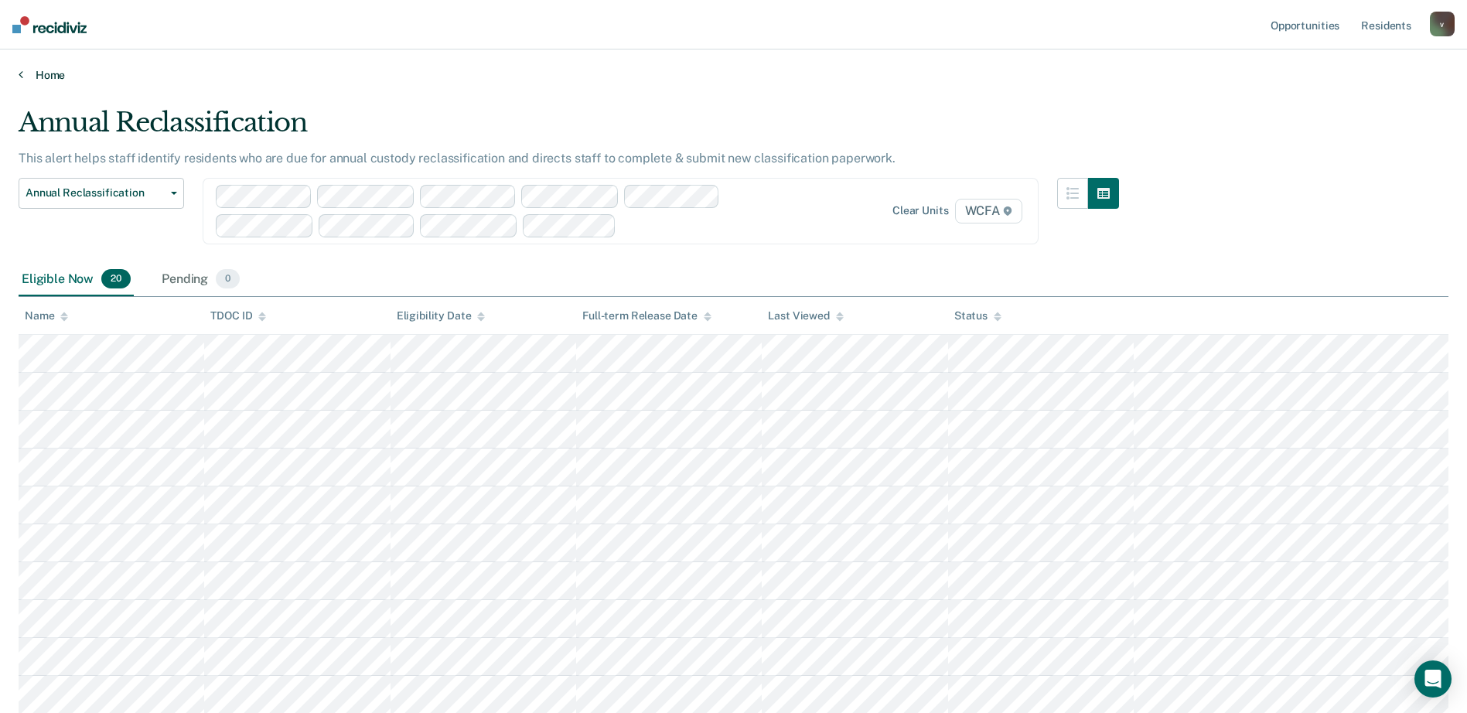
click at [24, 73] on link "Home" at bounding box center [734, 75] width 1430 height 14
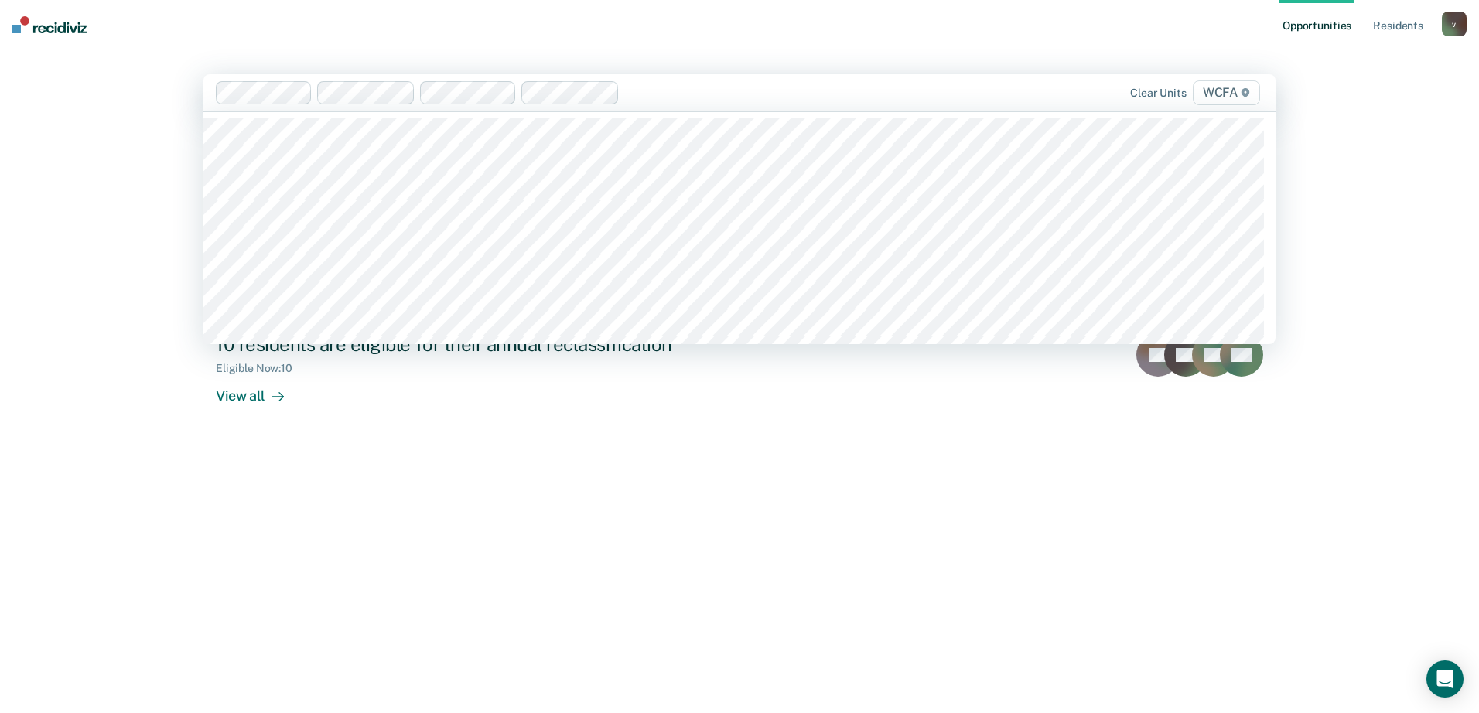
click at [967, 589] on div "Hi. We’ve found some outstanding items across 4 units Some residents may be eli…" at bounding box center [739, 400] width 1072 height 540
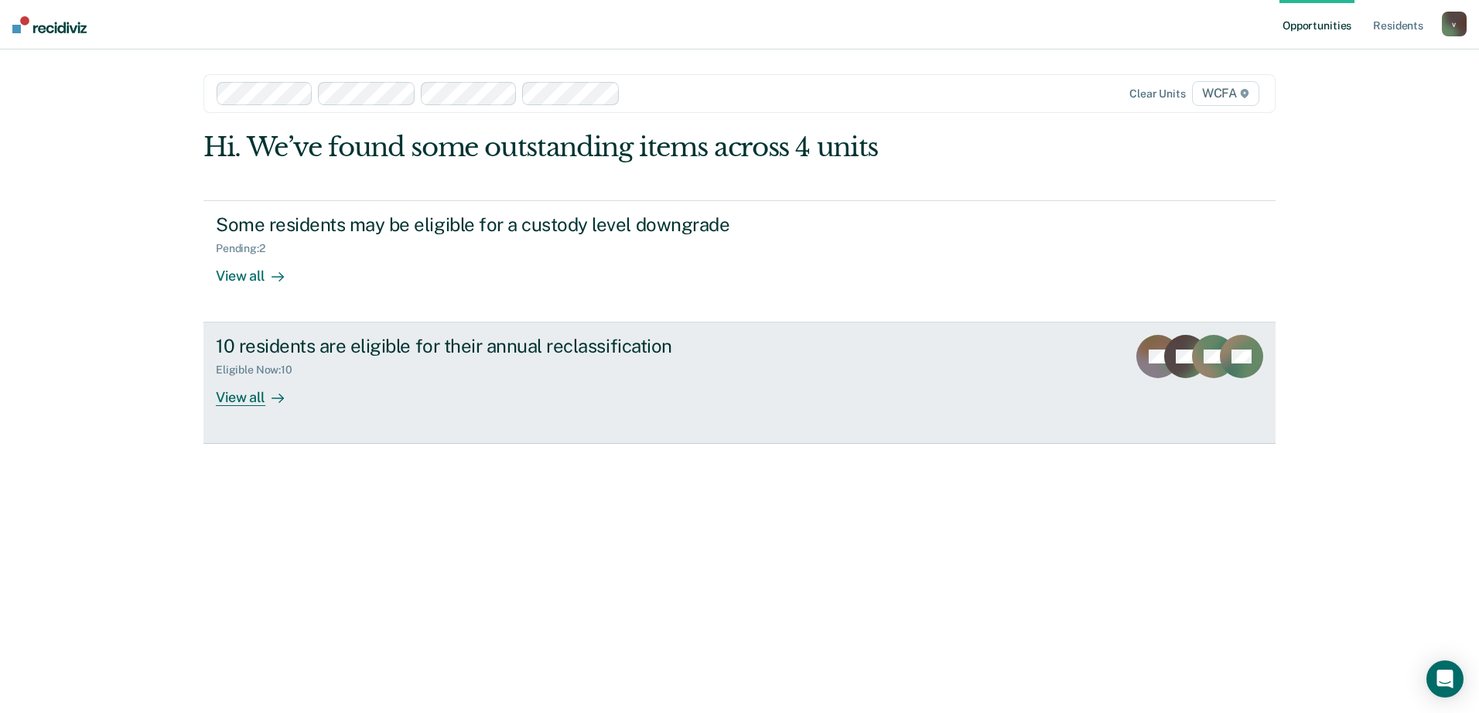
click at [264, 404] on div "View all" at bounding box center [259, 392] width 87 height 30
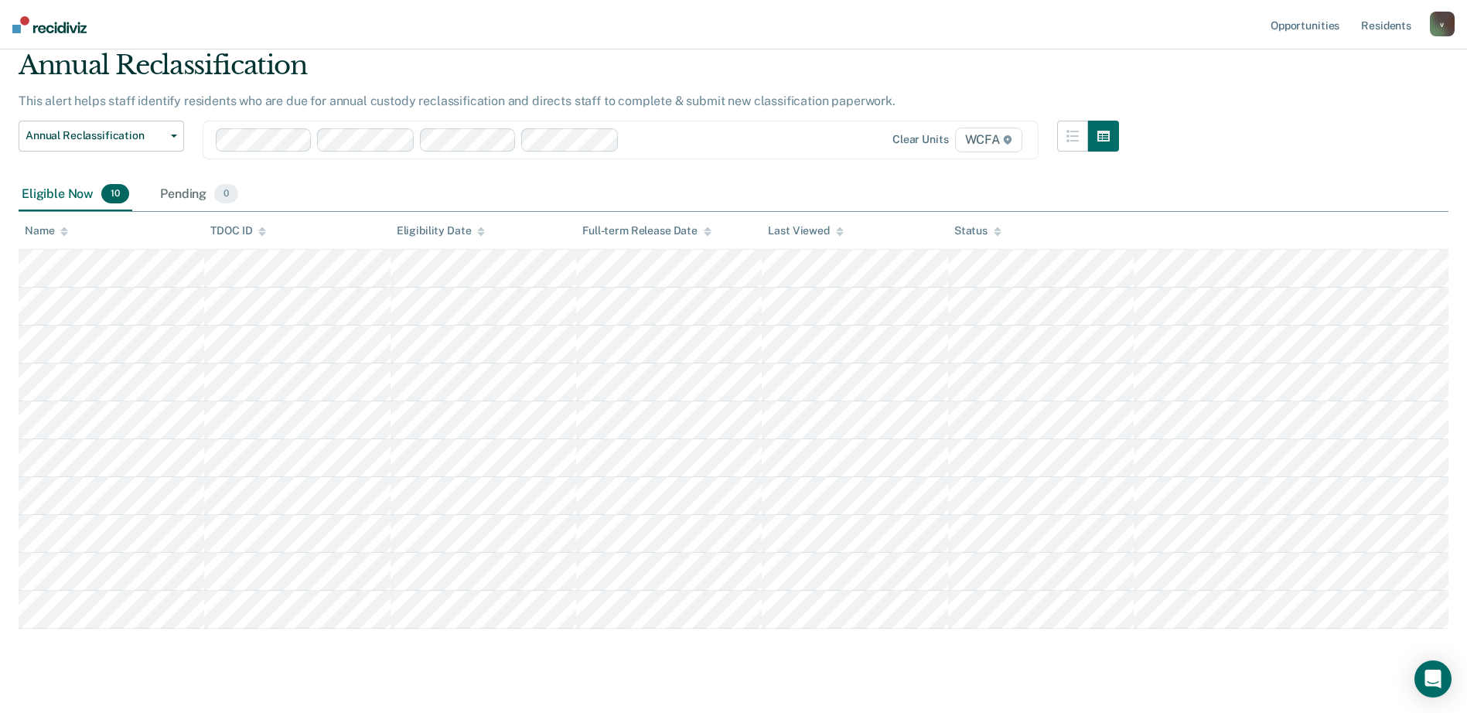
scroll to position [84, 0]
